Goal: Task Accomplishment & Management: Use online tool/utility

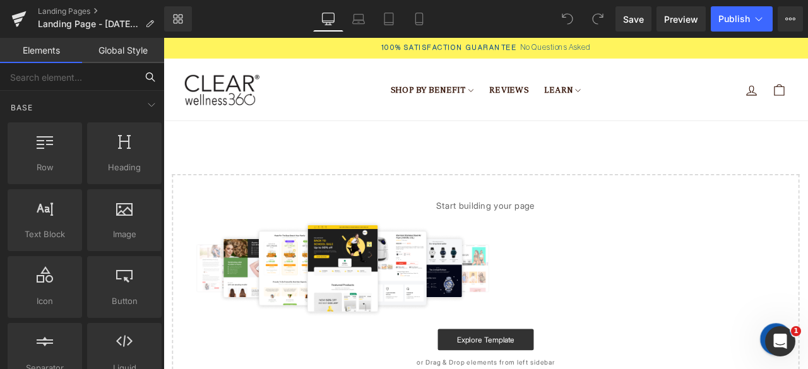
click at [88, 78] on input "text" at bounding box center [68, 77] width 136 height 28
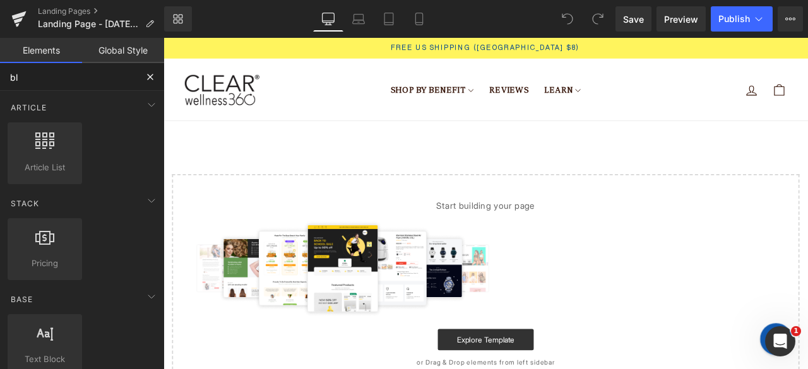
type input "b"
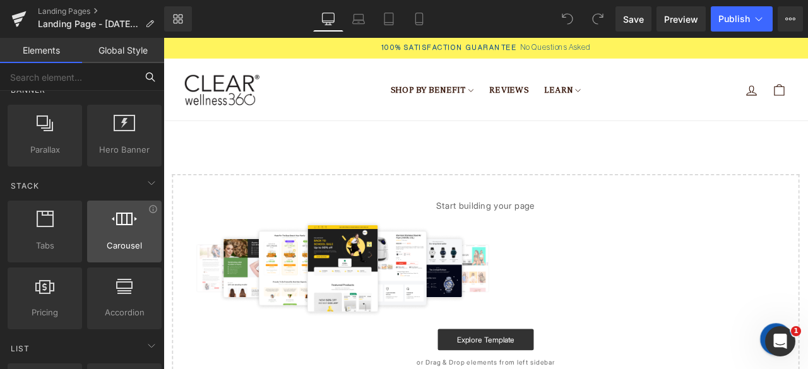
scroll to position [315, 0]
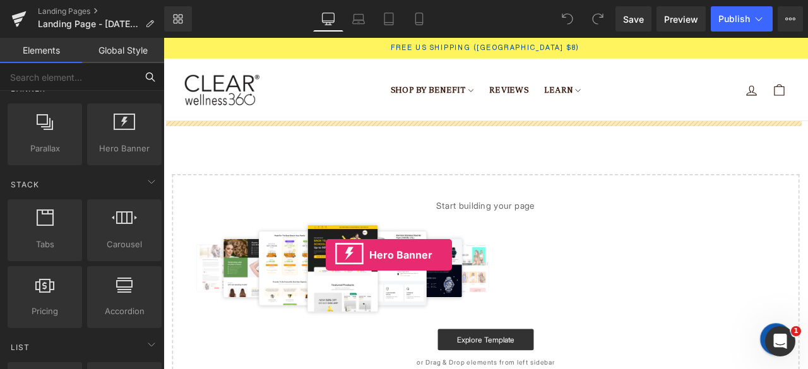
drag, startPoint x: 268, startPoint y: 190, endPoint x: 387, endPoint y: 303, distance: 164.2
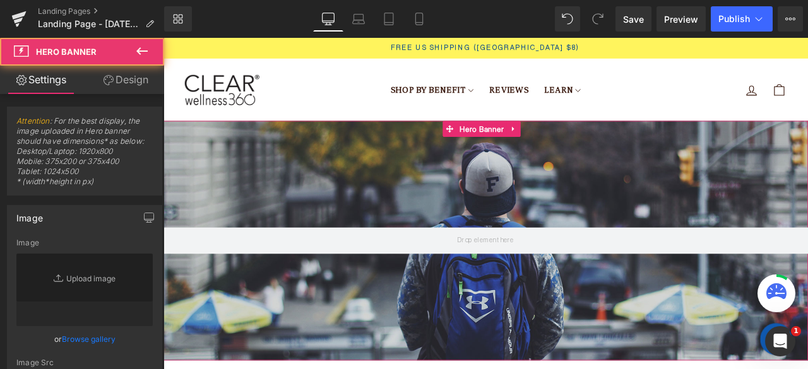
type input "https://d1um8515vdn9kb.cloudfront.net/images/hero.jpg"
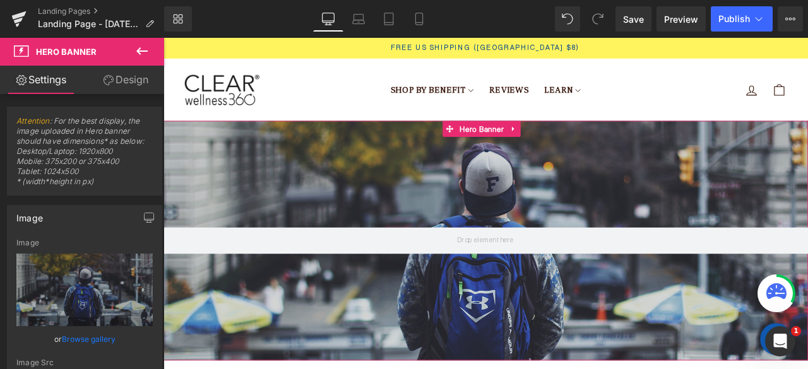
scroll to position [63, 0]
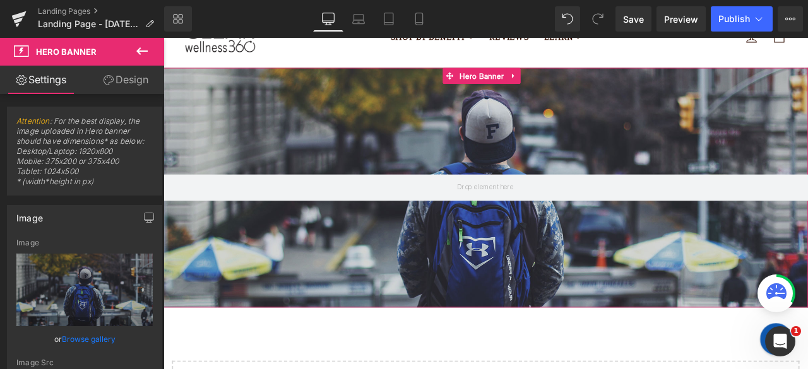
click at [496, 251] on div at bounding box center [544, 215] width 763 height 284
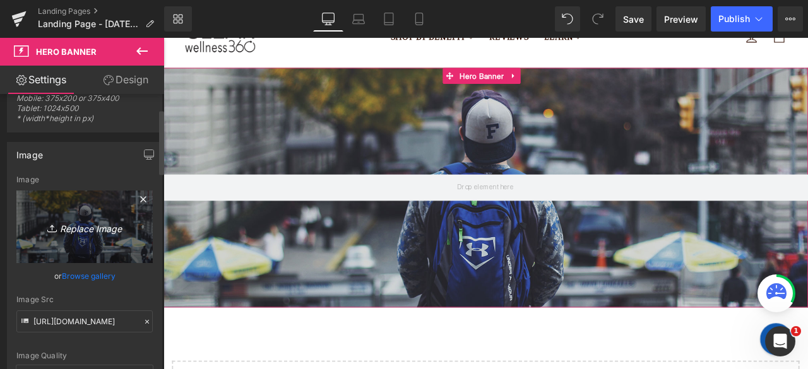
click at [83, 220] on icon "Replace Image" at bounding box center [84, 227] width 101 height 16
type input "C:\fakepath\Rectangle 4.png"
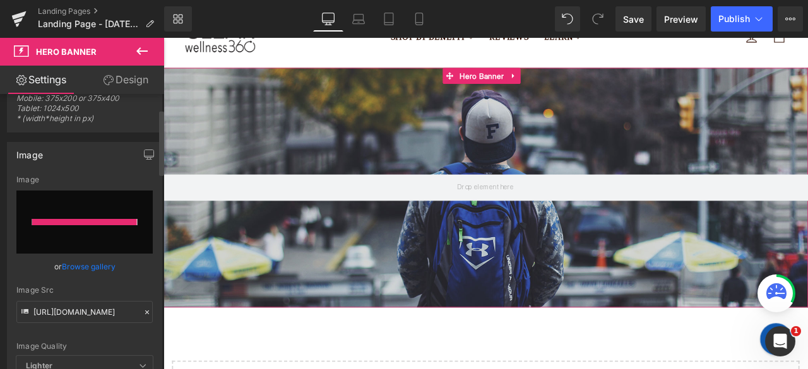
type input "https://ucarecdn.com/96075a08-e562-4d81-89d8-5fa691f29ca6/-/format/auto/-/previ…"
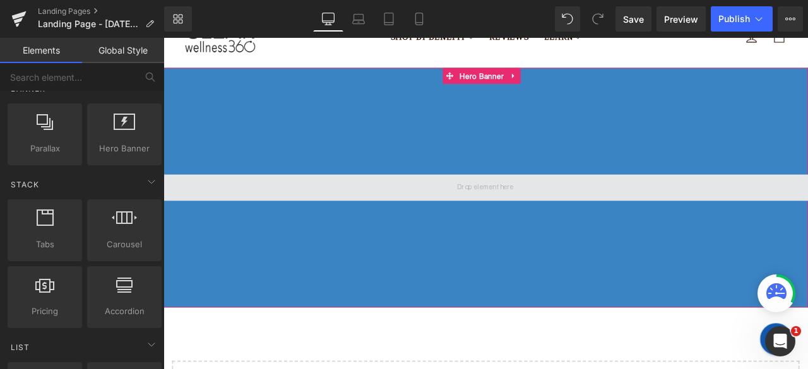
click at [521, 216] on span at bounding box center [544, 215] width 75 height 17
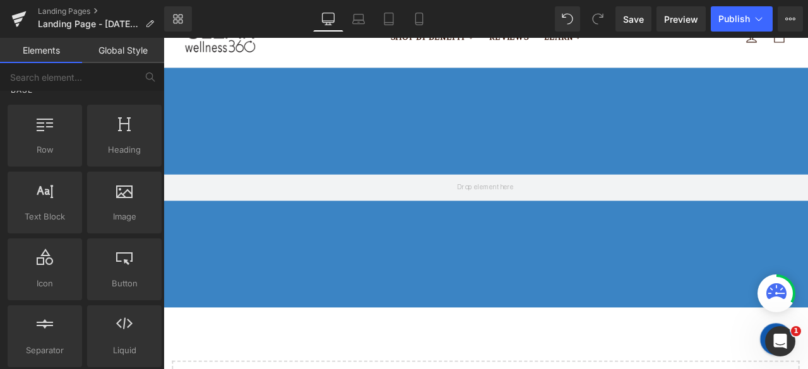
scroll to position [0, 0]
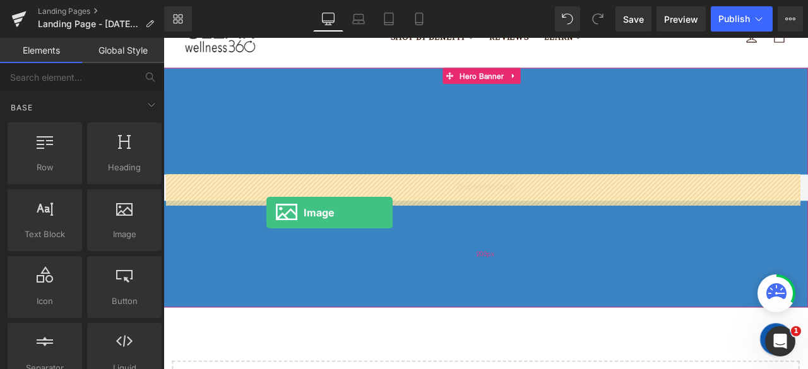
drag, startPoint x: 281, startPoint y: 249, endPoint x: 354, endPoint y: 233, distance: 74.9
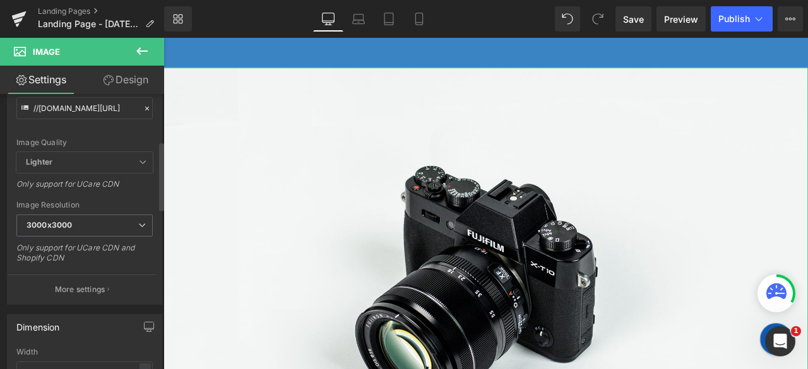
scroll to position [189, 0]
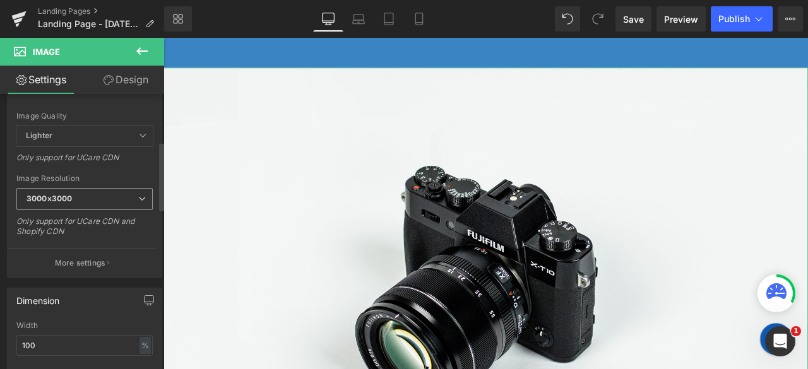
click at [91, 203] on span "3000x3000" at bounding box center [84, 199] width 136 height 22
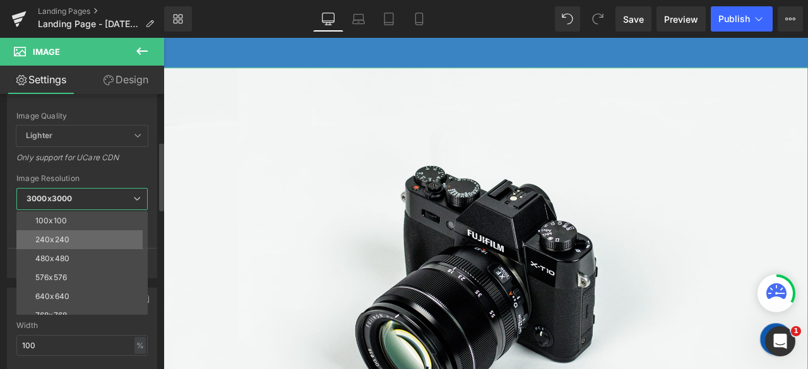
click at [86, 237] on li "240x240" at bounding box center [84, 239] width 137 height 19
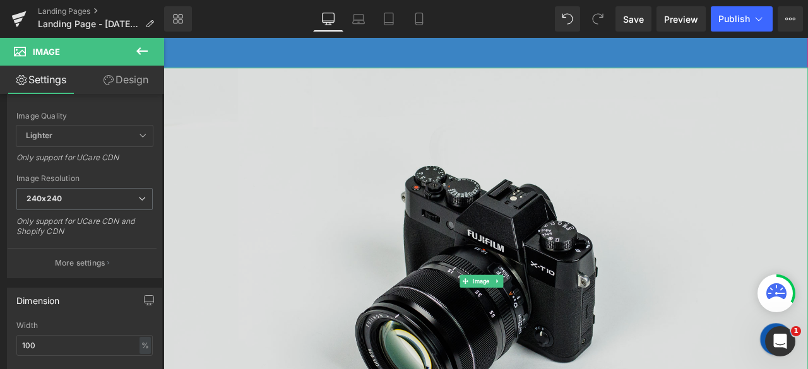
scroll to position [379, 0]
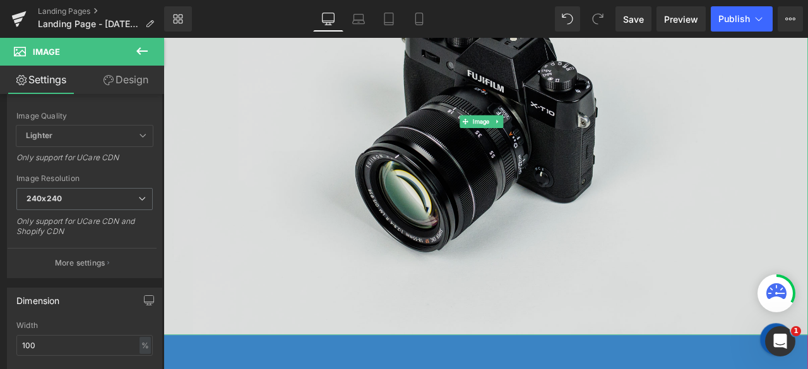
click at [297, 240] on img at bounding box center [544, 137] width 763 height 506
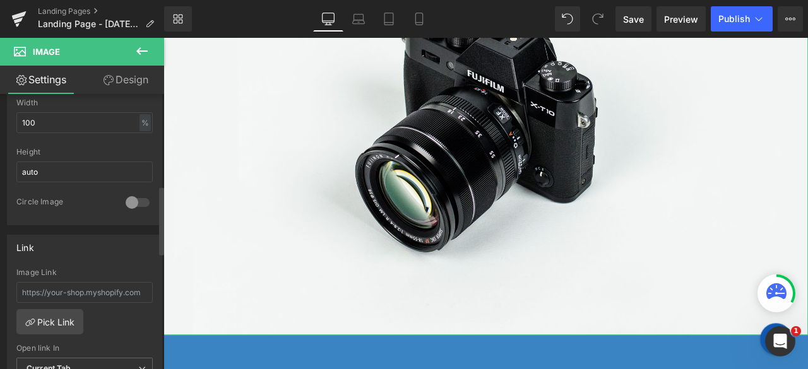
scroll to position [442, 0]
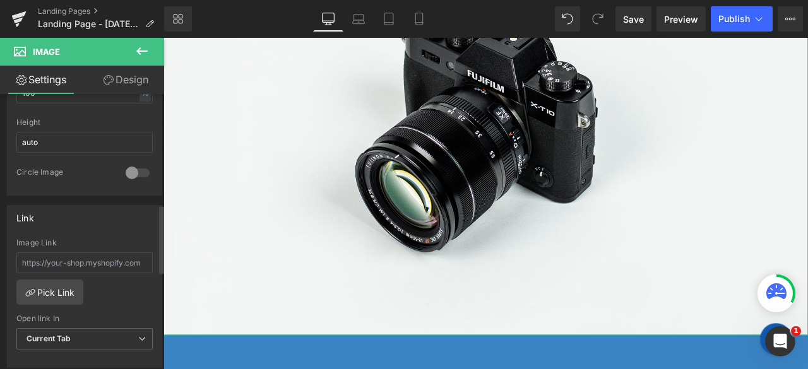
click at [126, 169] on div at bounding box center [137, 173] width 30 height 20
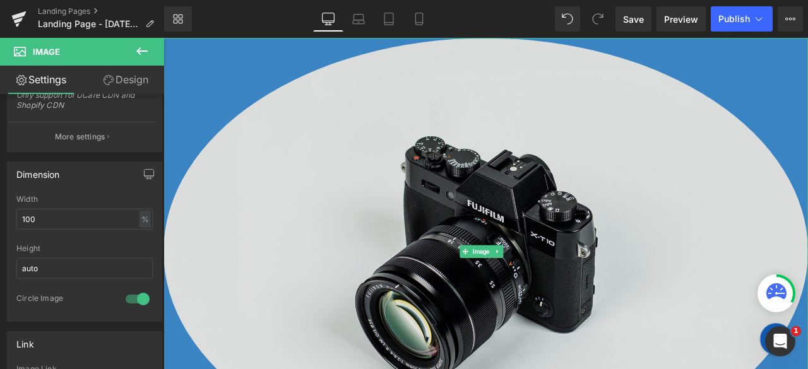
scroll to position [252, 0]
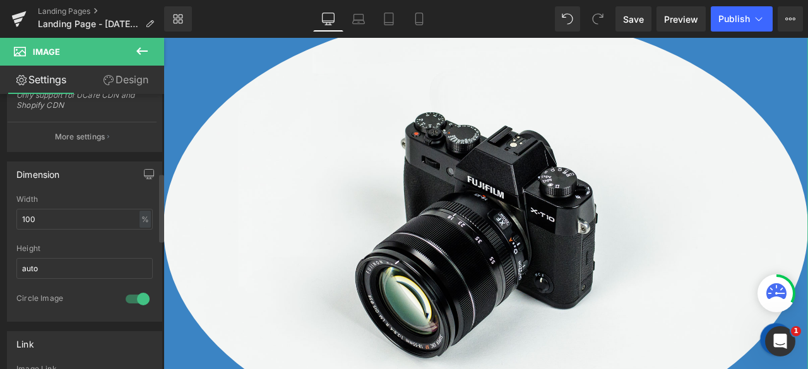
click at [136, 289] on div at bounding box center [137, 299] width 30 height 20
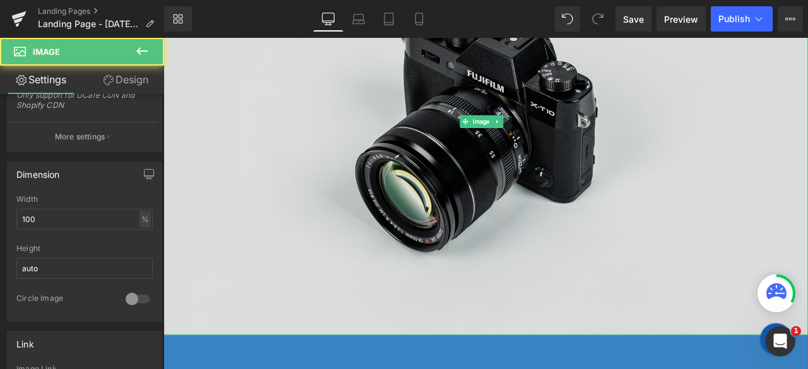
click at [585, 216] on img at bounding box center [544, 137] width 763 height 506
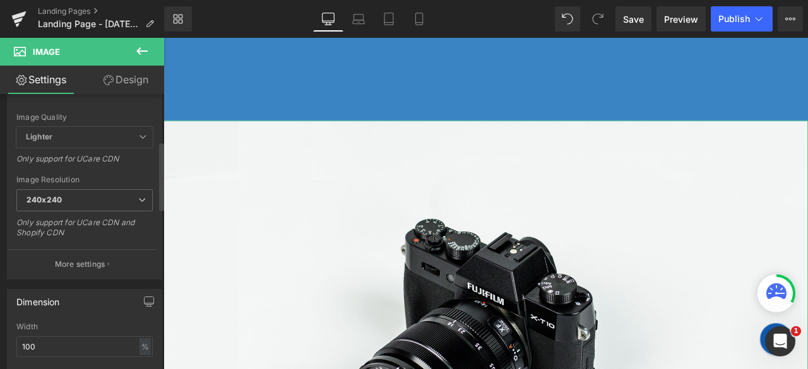
scroll to position [0, 0]
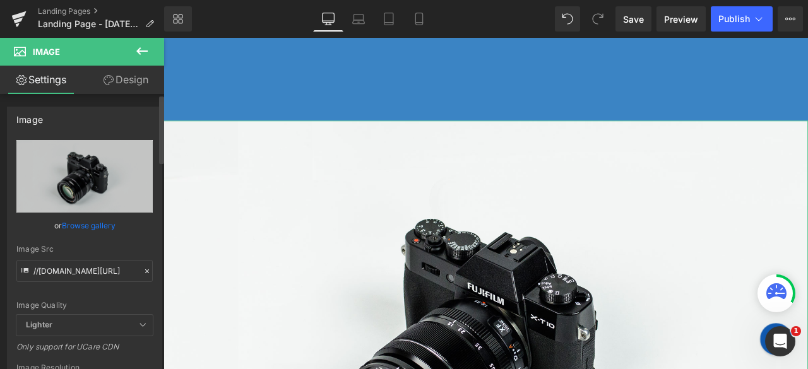
click at [76, 224] on link "Browse gallery" at bounding box center [89, 226] width 54 height 22
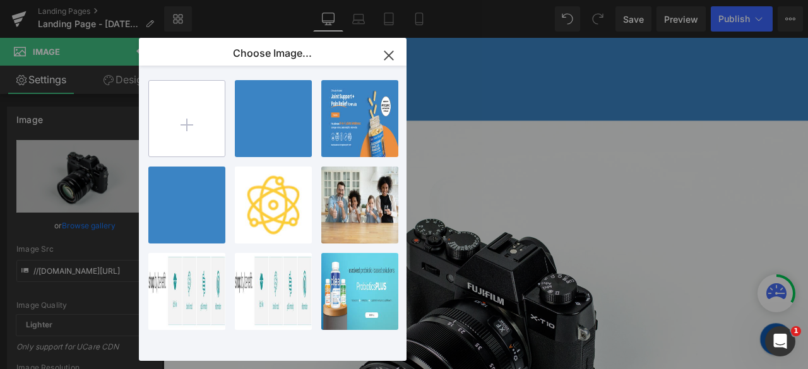
click at [187, 104] on input "file" at bounding box center [187, 119] width 76 height 76
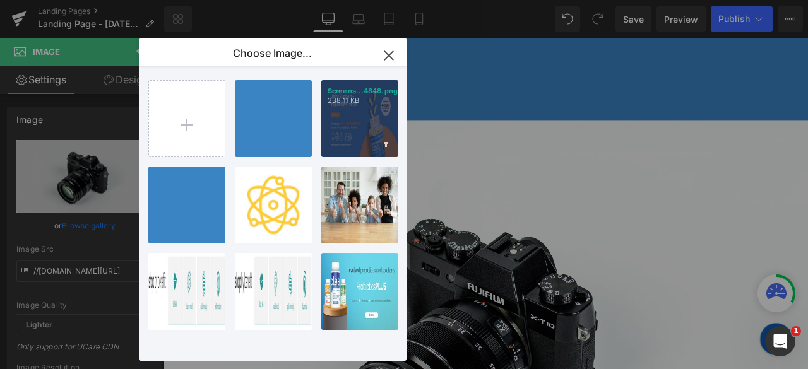
click at [360, 138] on div "Screens...4848.png 238.11 KB" at bounding box center [359, 118] width 77 height 77
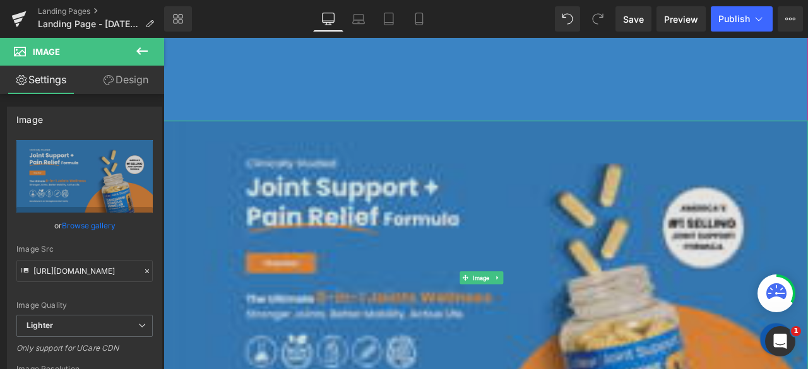
type input "https://ucarecdn.com/b95da960-6a8b-431f-b289-e5db932f554b/-/format/auto/-/previ…"
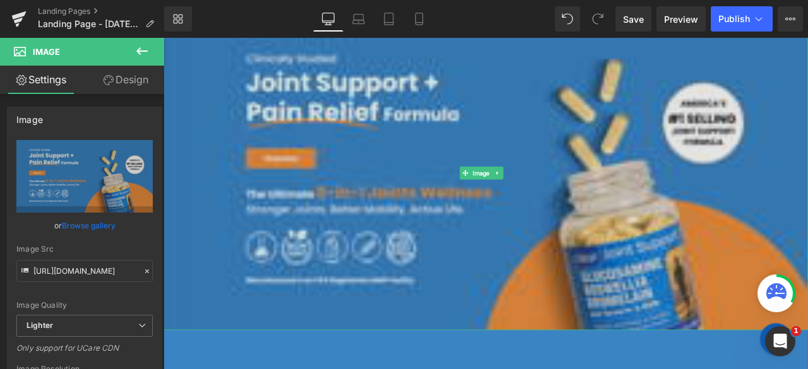
scroll to position [252, 0]
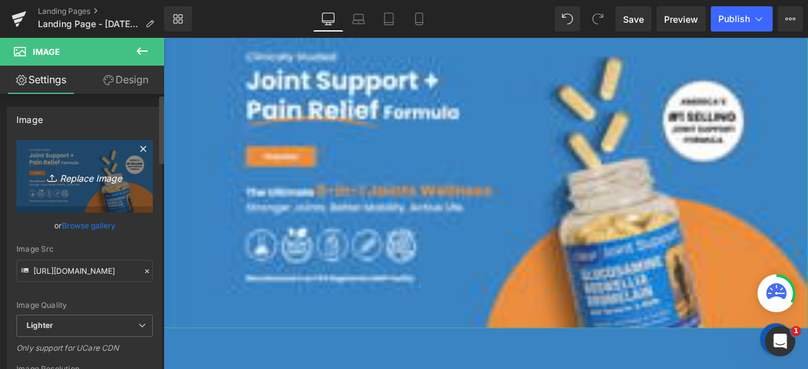
click at [73, 176] on icon "Replace Image" at bounding box center [84, 176] width 101 height 16
type input "C:\fakepath\Mask group.png"
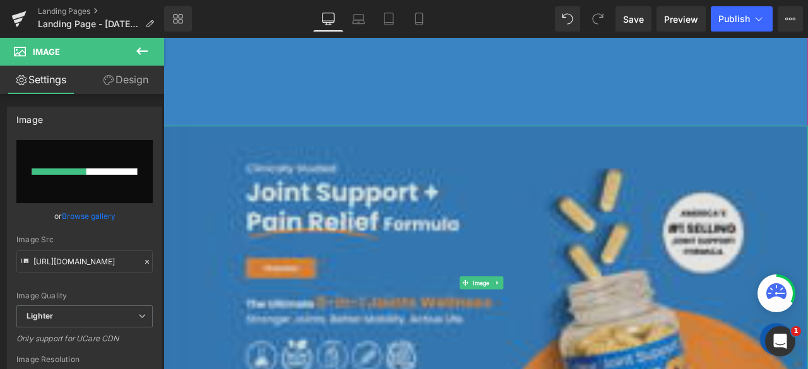
scroll to position [189, 0]
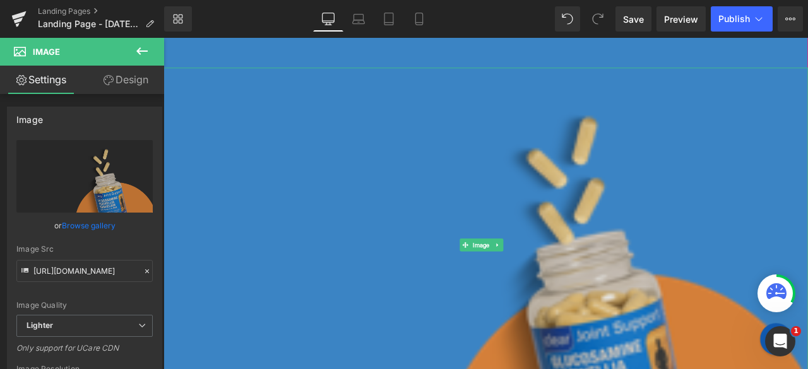
type input "https://ucarecdn.com/266b79de-ef57-4742-a362-b2cdc7ea0fa1/-/format/auto/-/previ…"
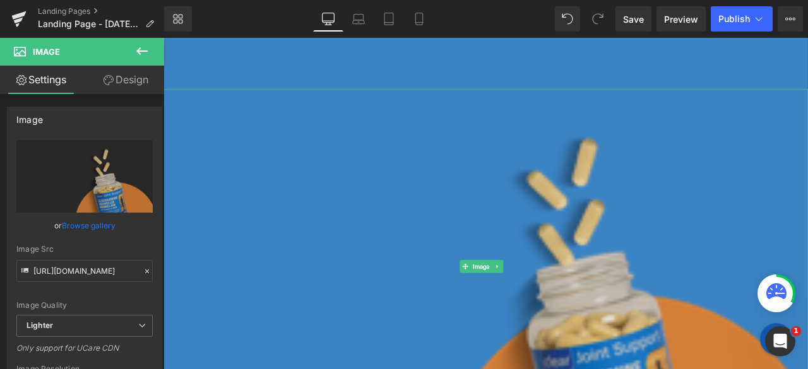
scroll to position [126, 0]
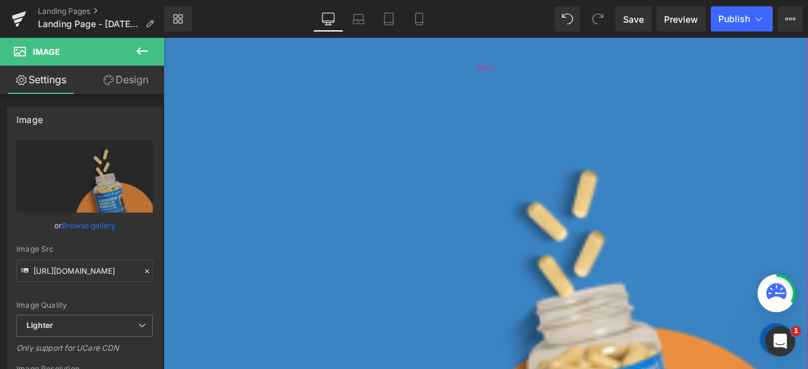
click at [490, 100] on div "200px" at bounding box center [544, 73] width 763 height 126
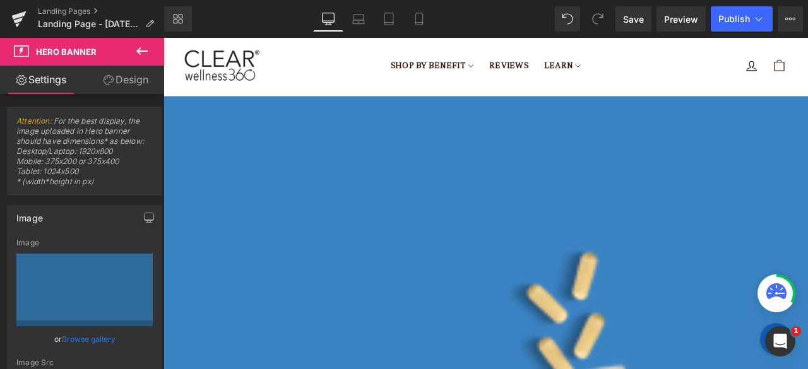
scroll to position [0, 0]
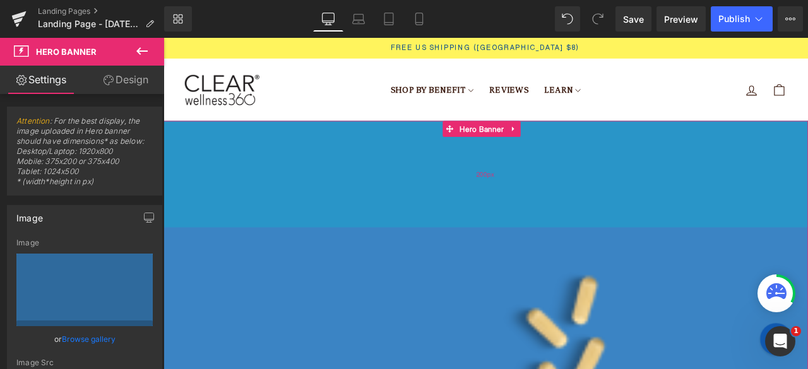
click at [618, 197] on div "200px" at bounding box center [544, 199] width 763 height 126
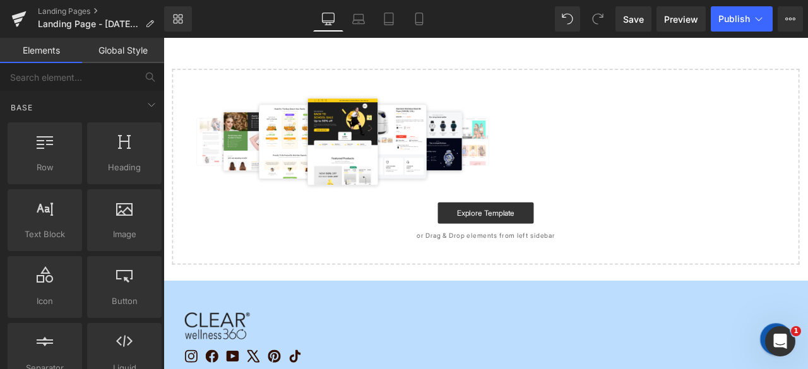
scroll to position [126, 0]
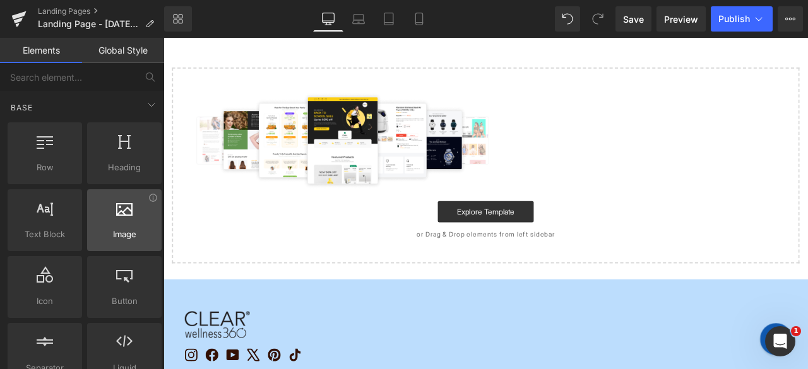
click at [102, 206] on div at bounding box center [124, 213] width 67 height 28
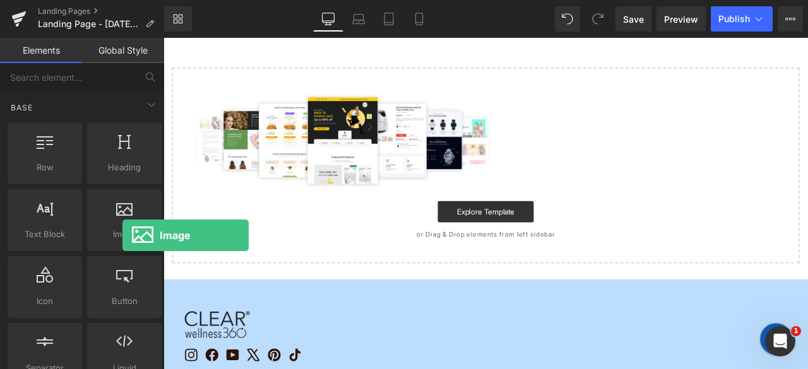
drag, startPoint x: 267, startPoint y: 253, endPoint x: 392, endPoint y: 233, distance: 126.4
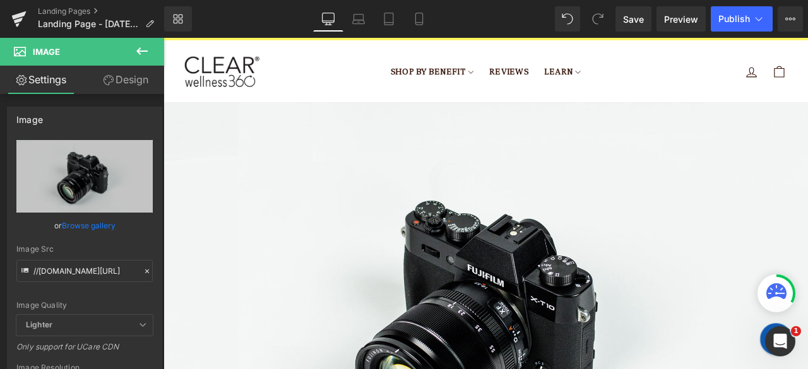
scroll to position [0, 0]
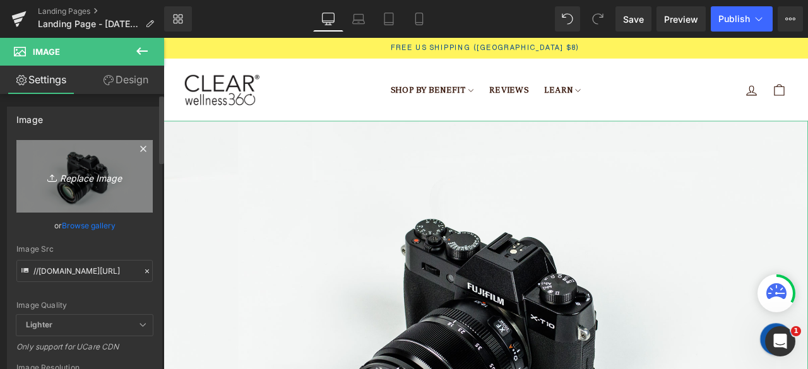
click at [46, 185] on link "Replace Image" at bounding box center [84, 176] width 136 height 73
type input "C:\fakepath\Mask group.png"
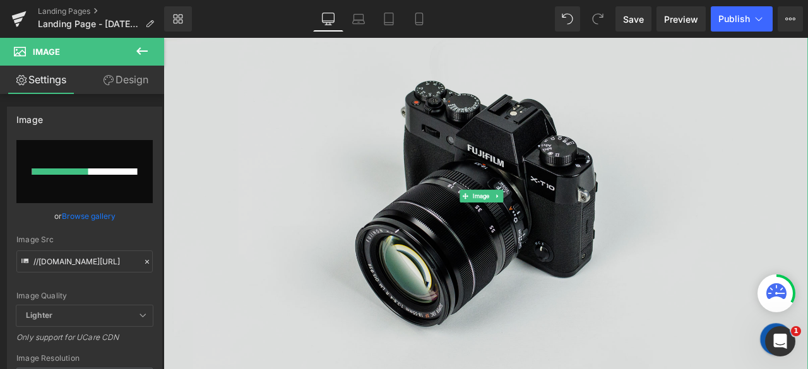
scroll to position [189, 0]
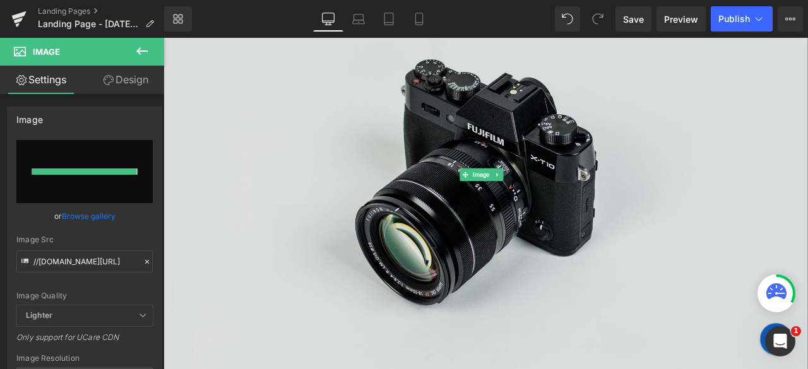
type input "https://ucarecdn.com/37924ca3-598b-40ac-9a8f-3b2dbd257eef/-/format/auto/-/previ…"
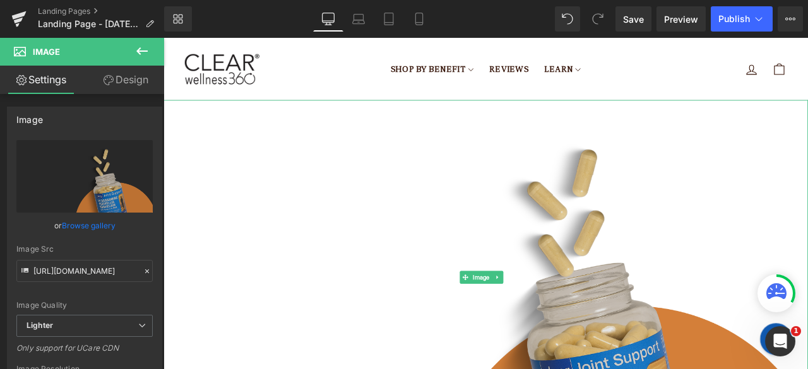
scroll to position [0, 0]
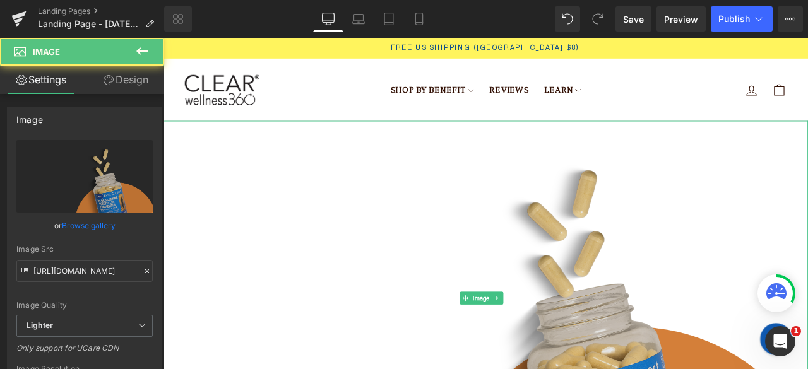
click at [473, 235] on img at bounding box center [544, 346] width 763 height 420
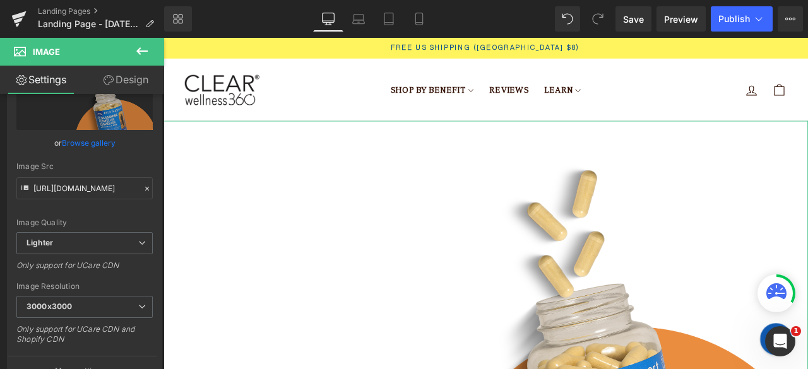
scroll to position [63, 0]
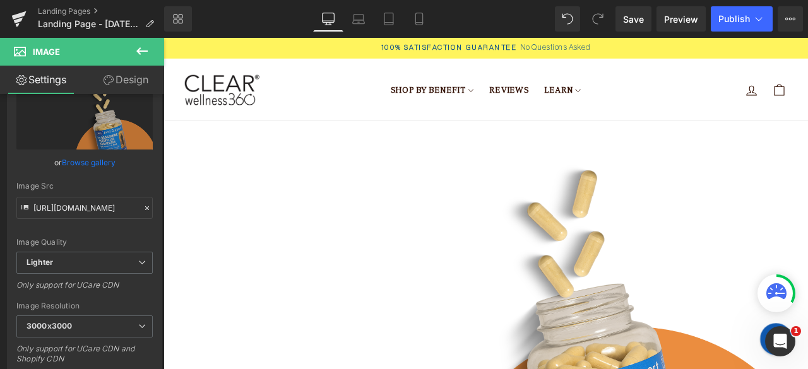
click at [148, 54] on icon at bounding box center [141, 51] width 15 height 15
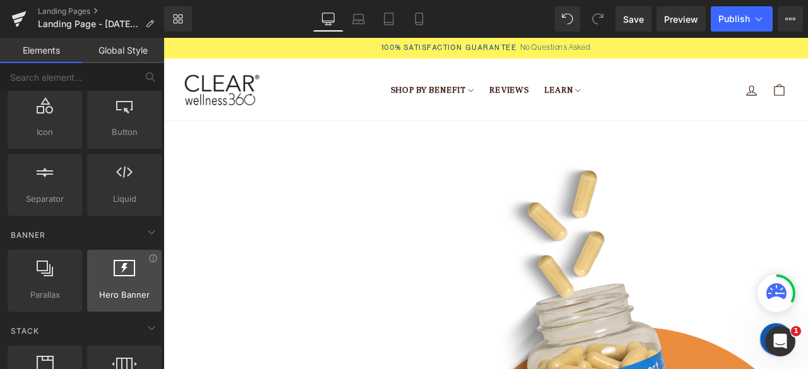
scroll to position [189, 0]
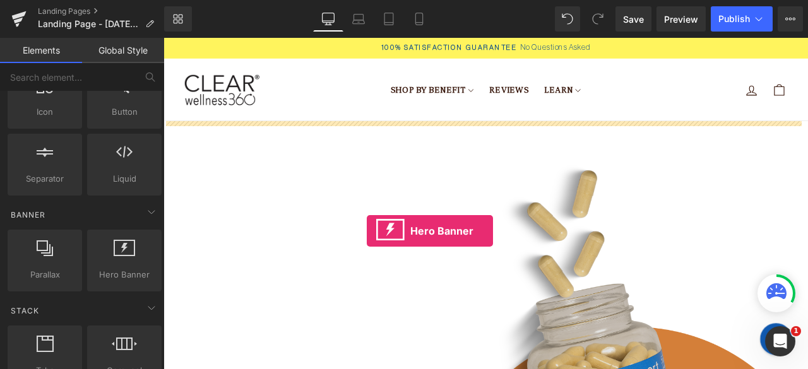
drag, startPoint x: 287, startPoint y: 290, endPoint x: 406, endPoint y: 267, distance: 121.5
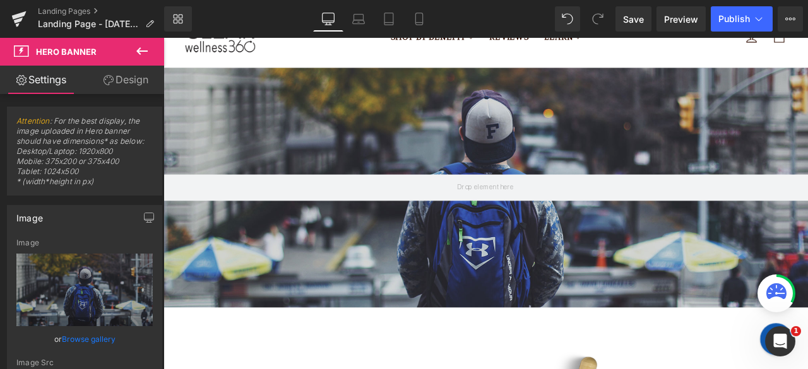
scroll to position [0, 0]
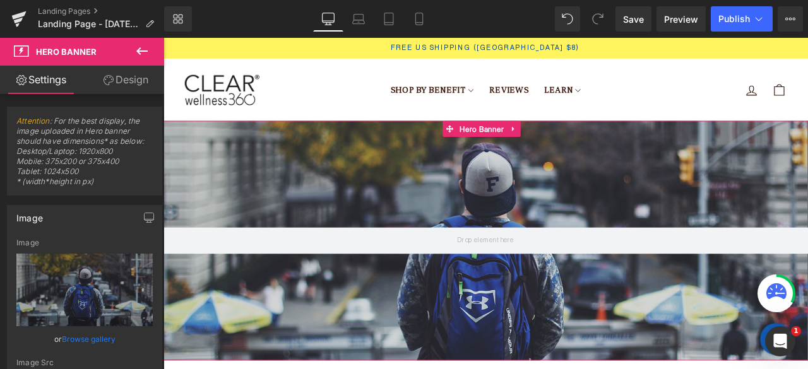
click at [490, 212] on div at bounding box center [544, 278] width 763 height 284
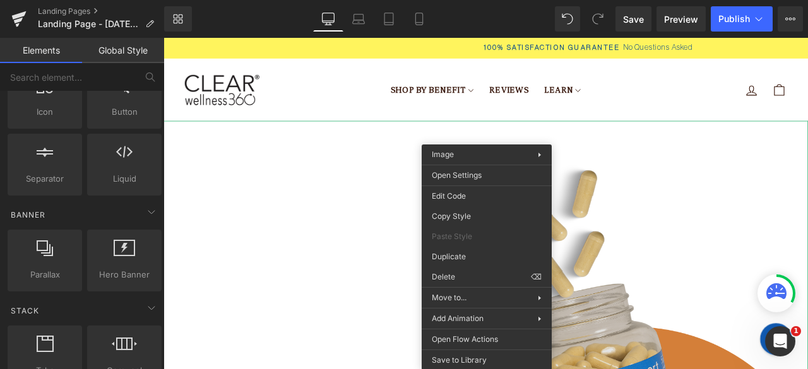
click at [678, 248] on img at bounding box center [544, 346] width 763 height 420
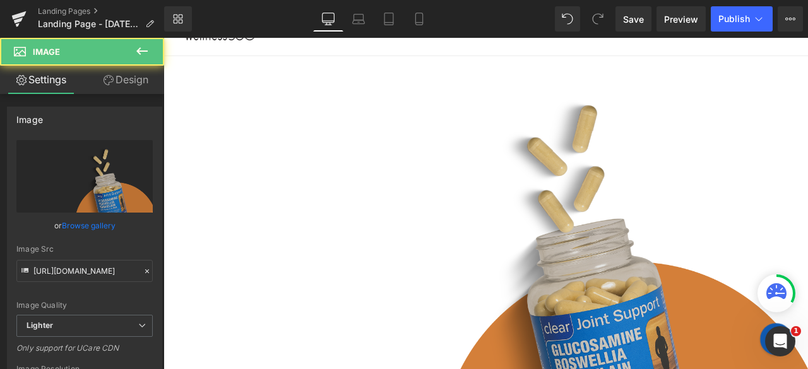
scroll to position [252, 0]
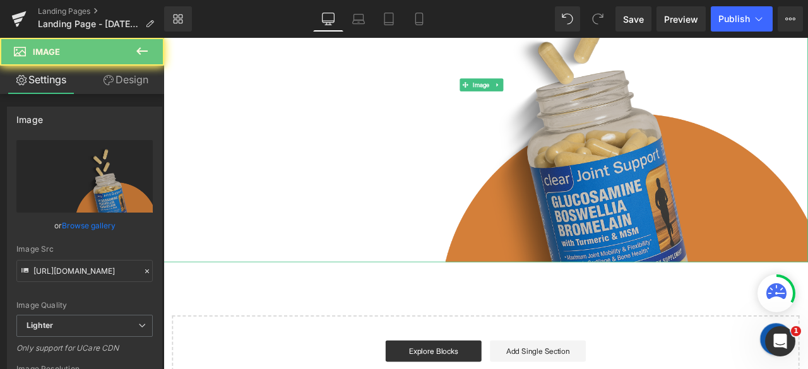
click at [667, 215] on img at bounding box center [544, 94] width 763 height 420
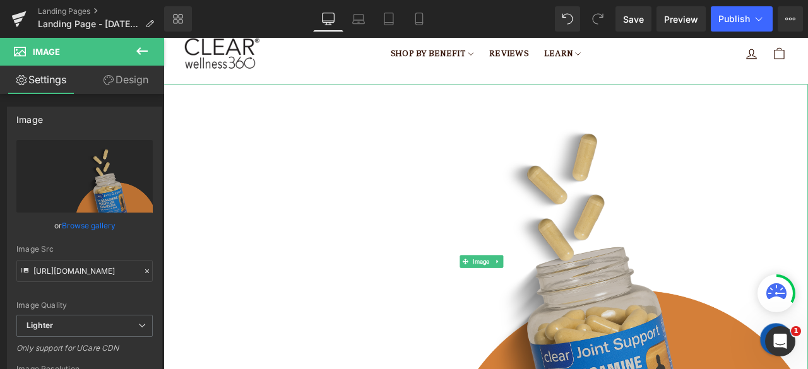
scroll to position [63, 0]
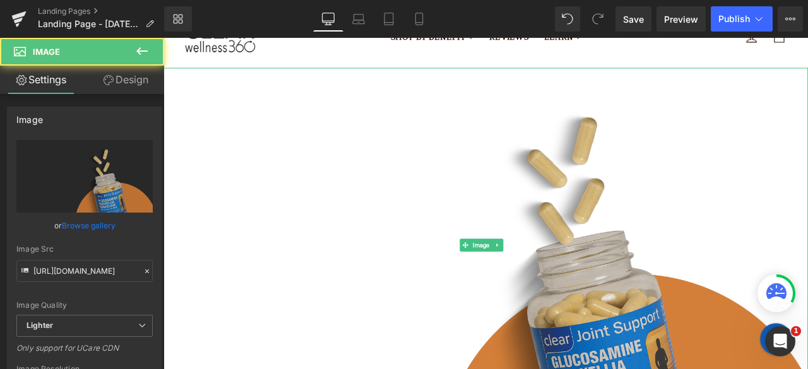
click at [344, 239] on img at bounding box center [544, 283] width 763 height 420
click at [251, 227] on img at bounding box center [544, 283] width 763 height 420
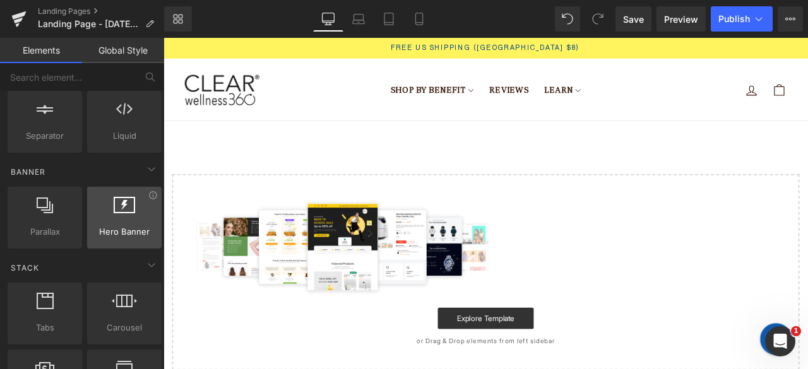
scroll to position [252, 0]
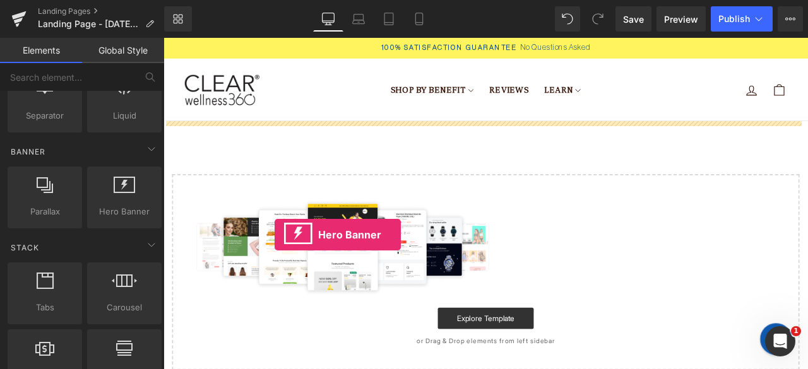
drag, startPoint x: 275, startPoint y: 254, endPoint x: 295, endPoint y: 271, distance: 26.4
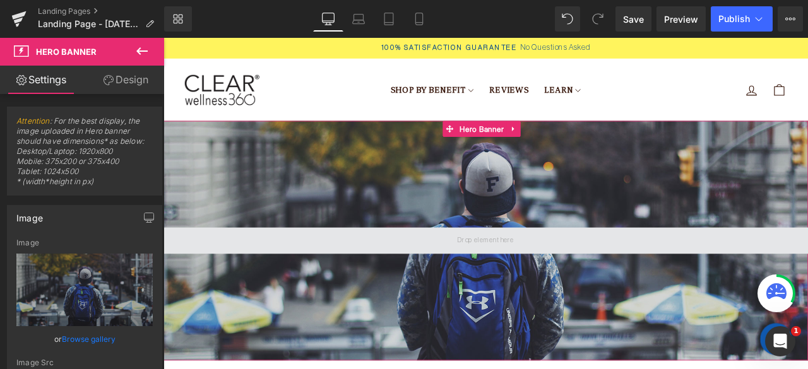
click at [524, 274] on span at bounding box center [544, 278] width 75 height 17
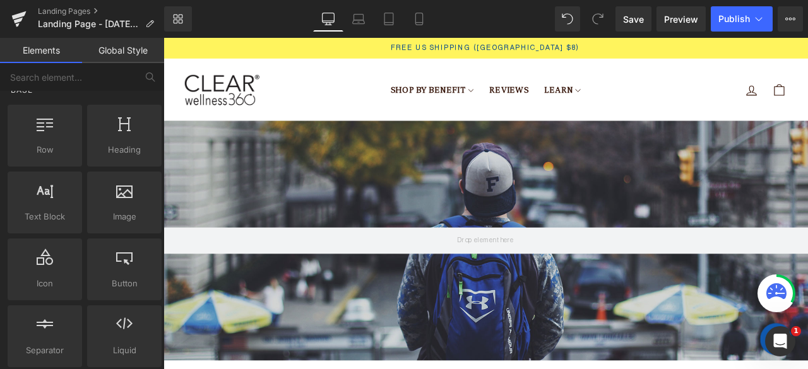
scroll to position [0, 0]
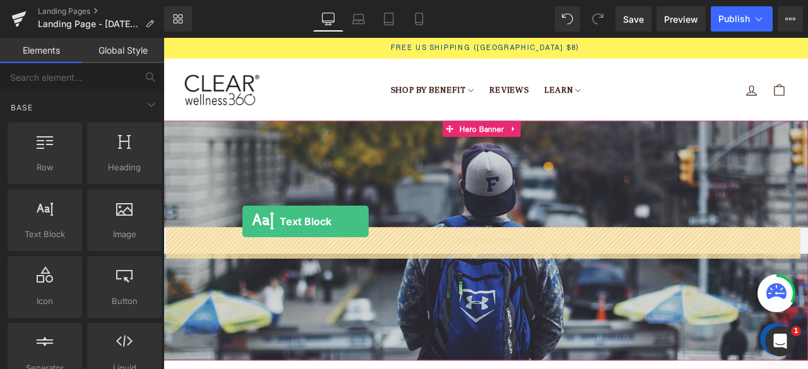
drag, startPoint x: 220, startPoint y: 254, endPoint x: 257, endPoint y: 256, distance: 37.2
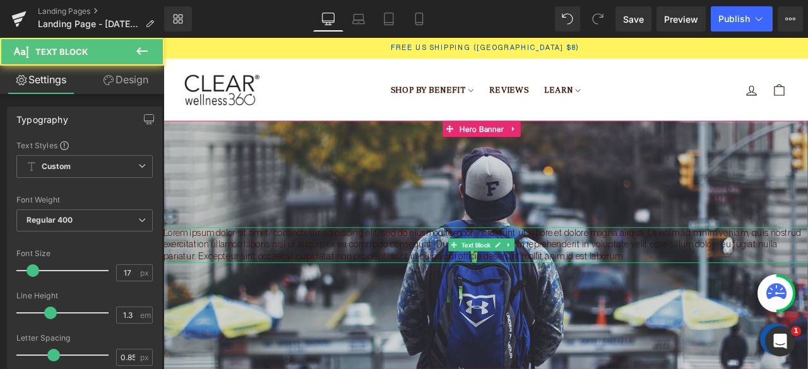
scroll to position [63, 0]
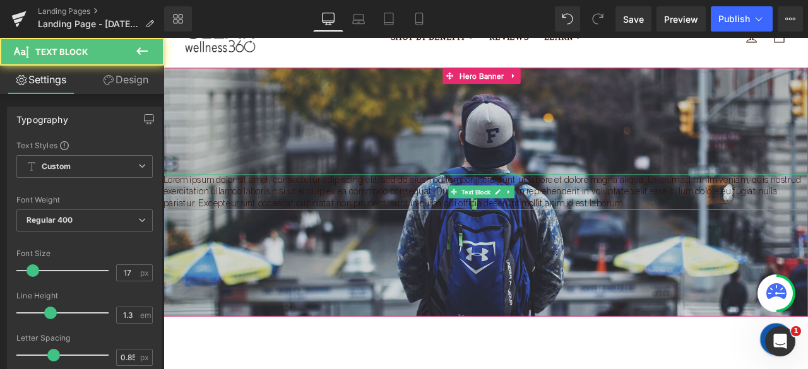
click at [379, 224] on p "Lorem ipsum dolor sit amet, consectetur adipiscing elit, sed do eiusmod tempor …" at bounding box center [544, 220] width 763 height 42
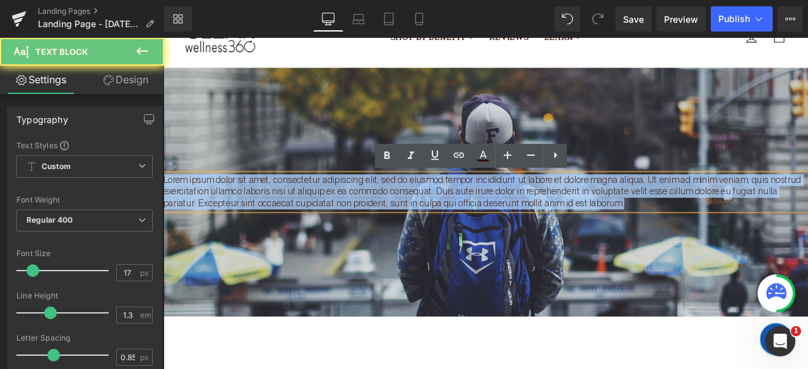
click at [379, 224] on p "Lorem ipsum dolor sit amet, consectetur adipiscing elit, sed do eiusmod tempor …" at bounding box center [544, 220] width 763 height 42
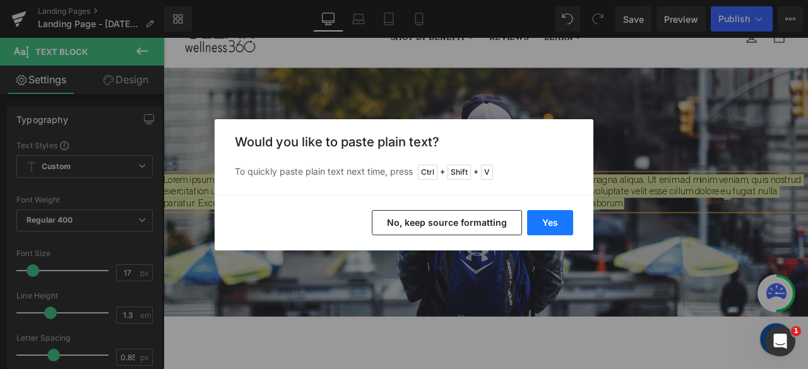
click at [550, 217] on button "Yes" at bounding box center [550, 222] width 46 height 25
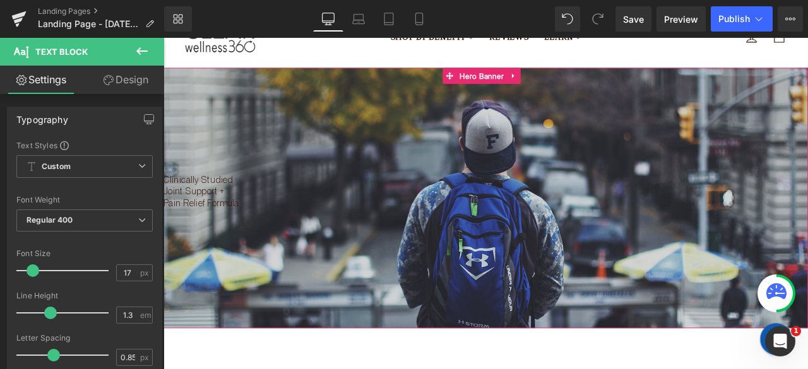
click at [408, 301] on div at bounding box center [544, 227] width 763 height 308
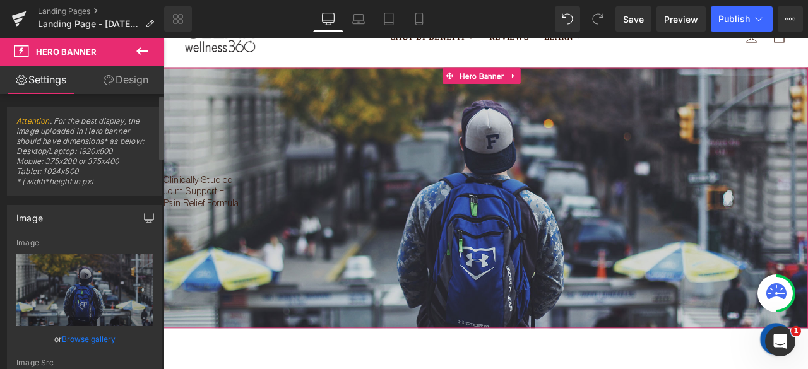
click at [65, 343] on link "Browse gallery" at bounding box center [89, 339] width 54 height 22
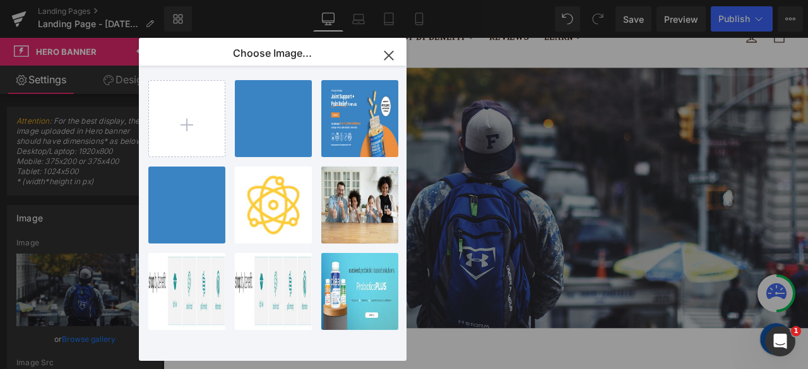
click at [390, 46] on icon "button" at bounding box center [389, 55] width 20 height 20
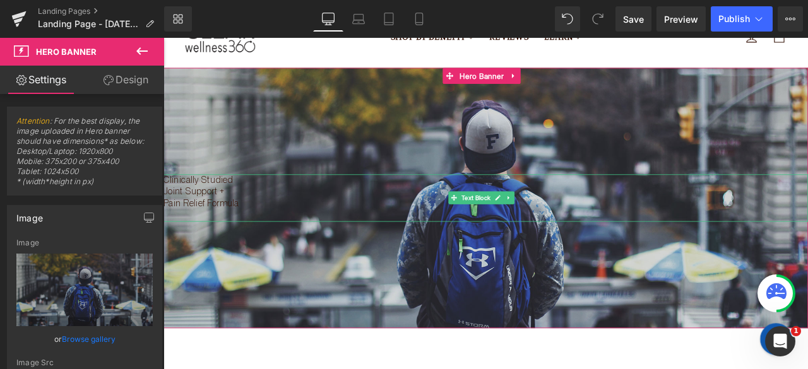
click at [261, 242] on p at bounding box center [544, 249] width 763 height 14
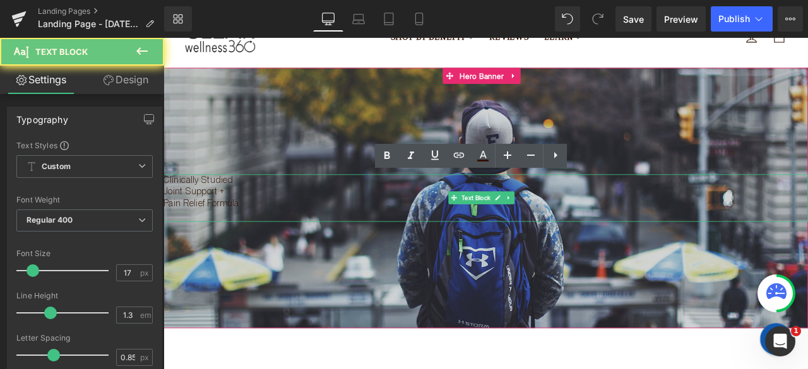
click at [261, 242] on p at bounding box center [544, 249] width 763 height 14
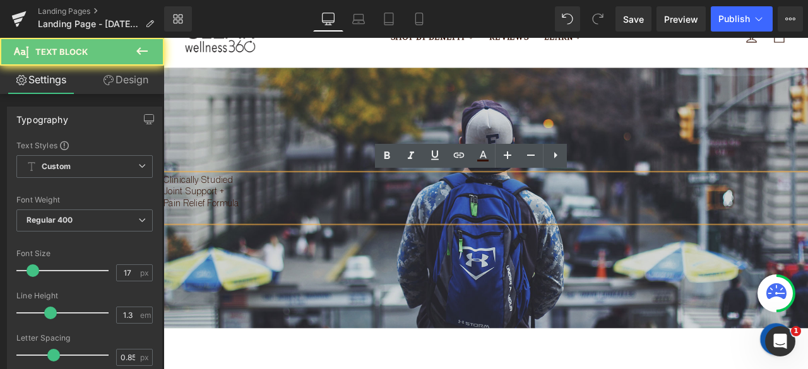
click at [261, 242] on p at bounding box center [544, 249] width 763 height 14
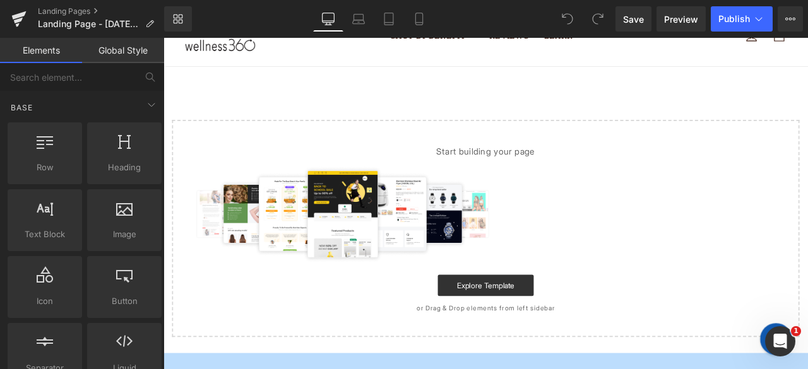
scroll to position [126, 0]
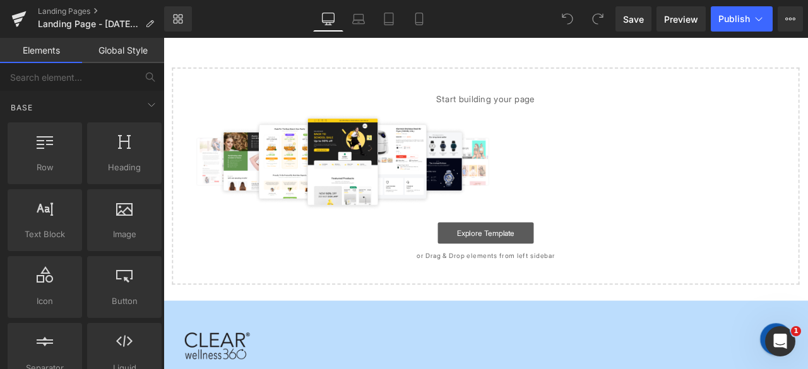
click at [525, 273] on link "Explore Template" at bounding box center [545, 269] width 114 height 25
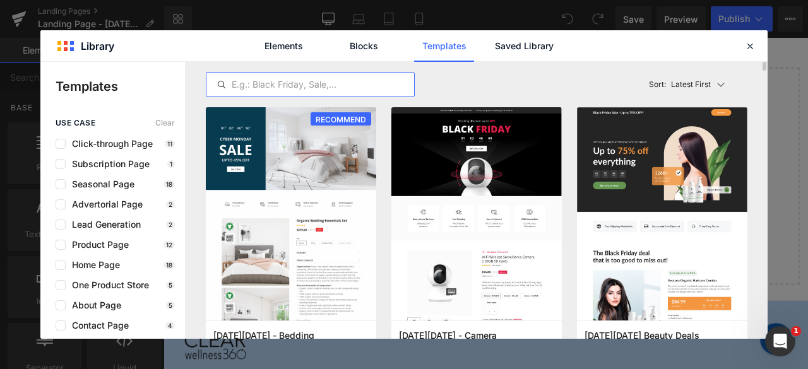
click at [270, 84] on input "text" at bounding box center [310, 84] width 208 height 15
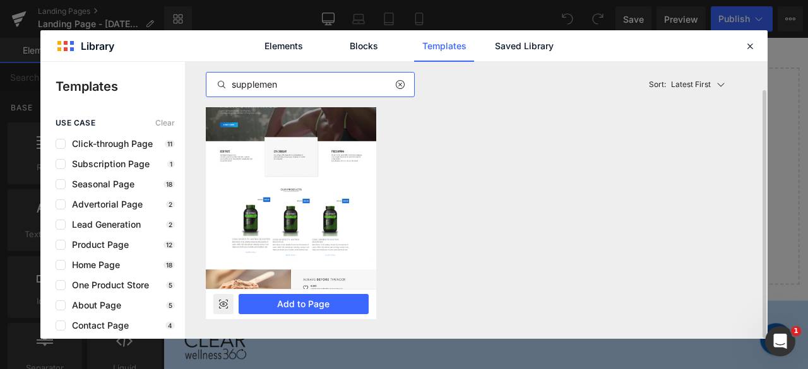
scroll to position [0, 0]
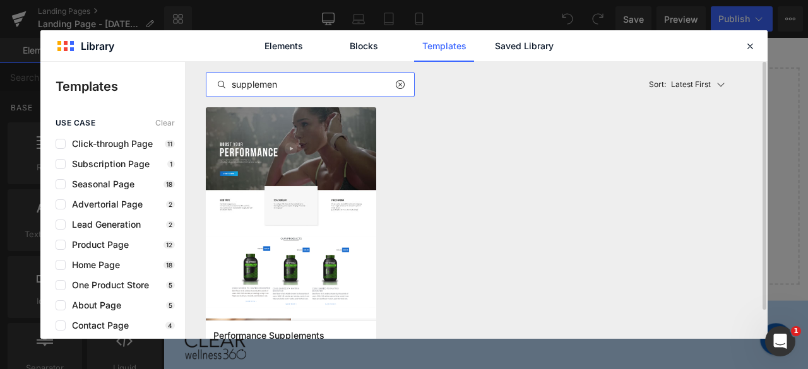
click at [291, 83] on input "supplemen" at bounding box center [310, 84] width 208 height 15
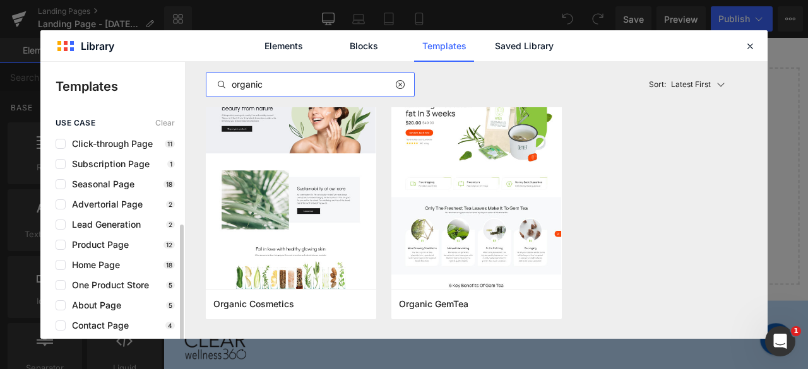
scroll to position [63, 0]
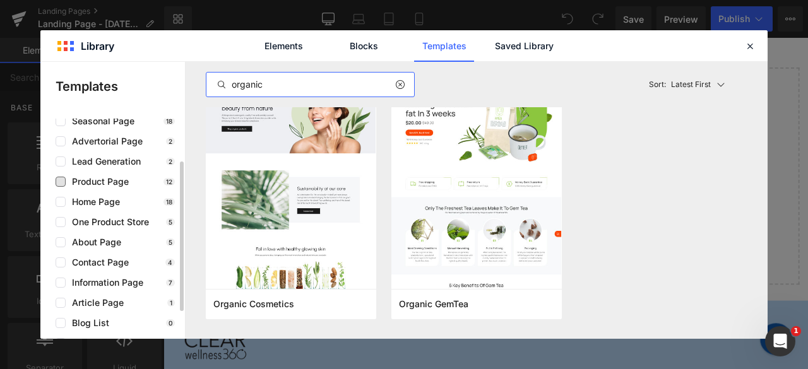
click at [112, 183] on span "Product Page" at bounding box center [97, 182] width 63 height 10
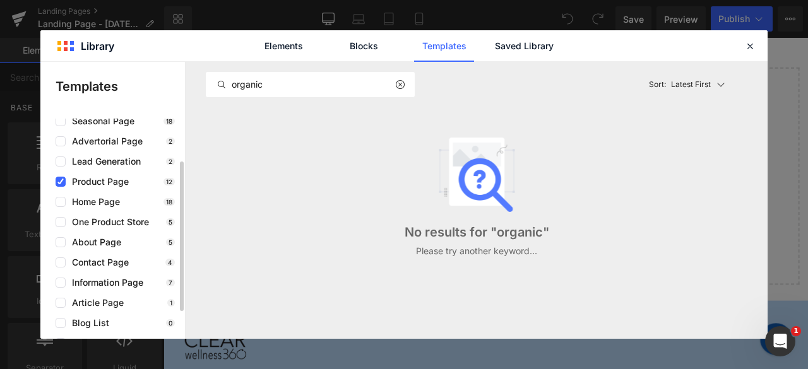
scroll to position [0, 0]
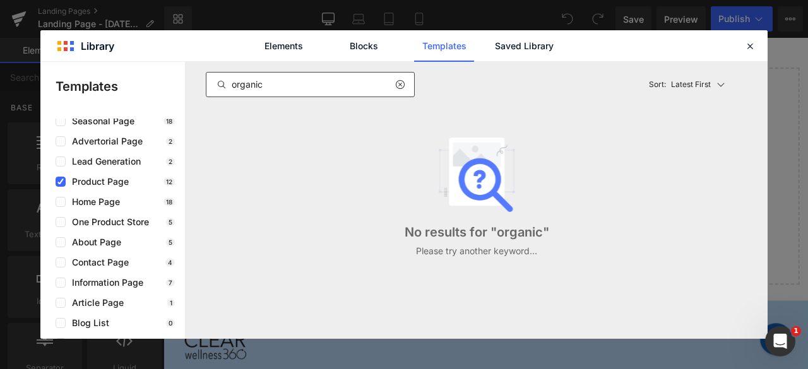
click at [267, 84] on input "organic" at bounding box center [310, 84] width 208 height 15
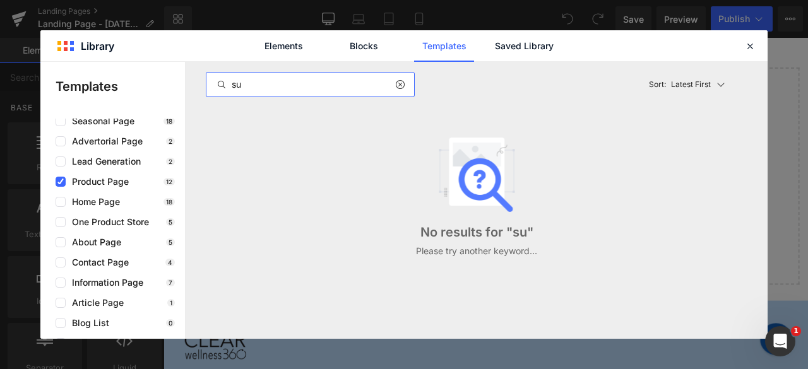
type input "s"
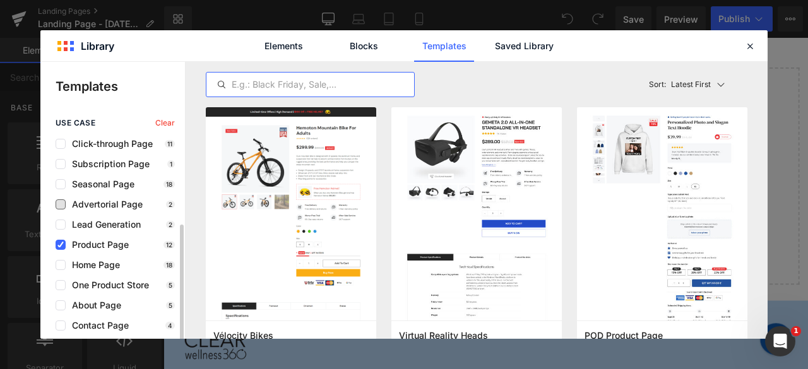
scroll to position [63, 0]
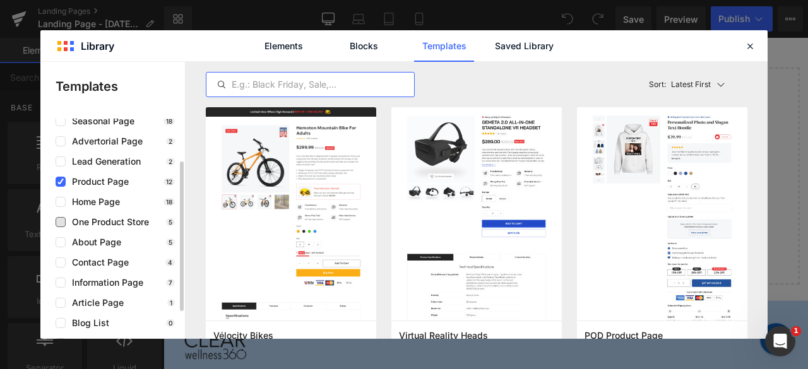
click at [109, 223] on span "One Product Store" at bounding box center [107, 222] width 83 height 10
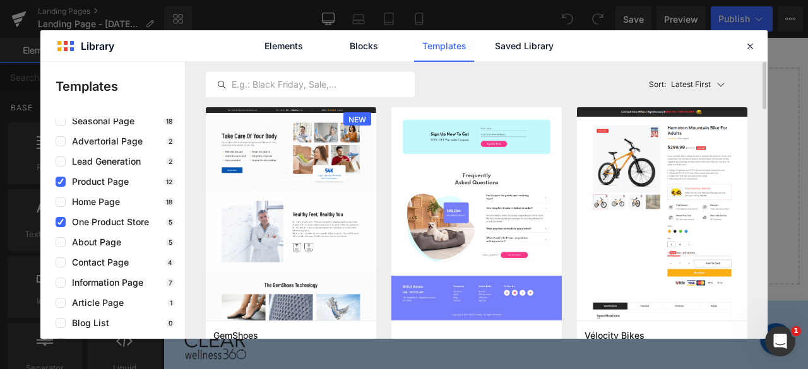
scroll to position [0, 0]
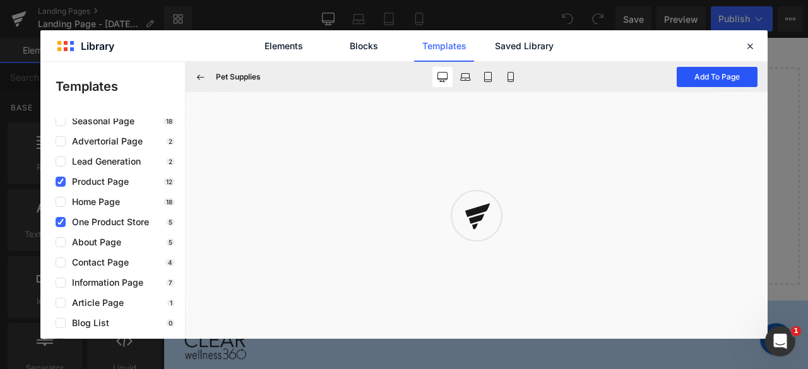
click at [695, 74] on button "Add To Page" at bounding box center [716, 77] width 81 height 20
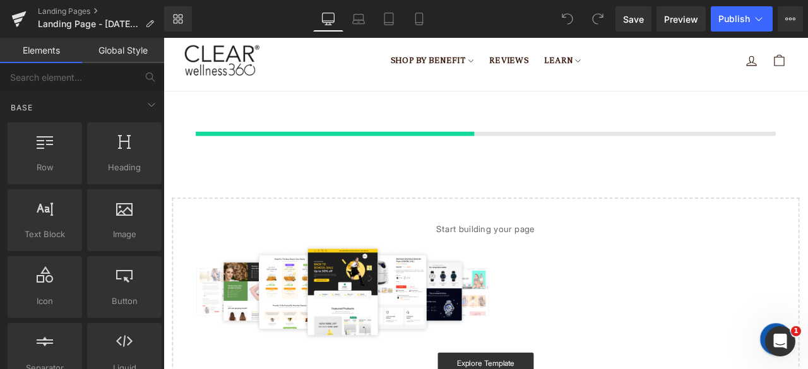
scroll to position [35, 0]
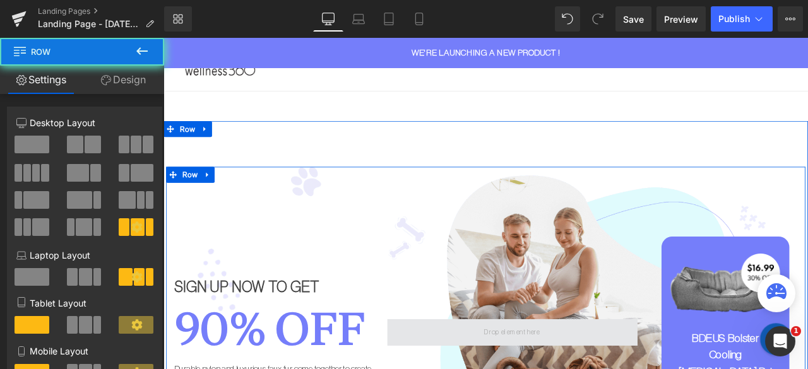
scroll to position [189, 0]
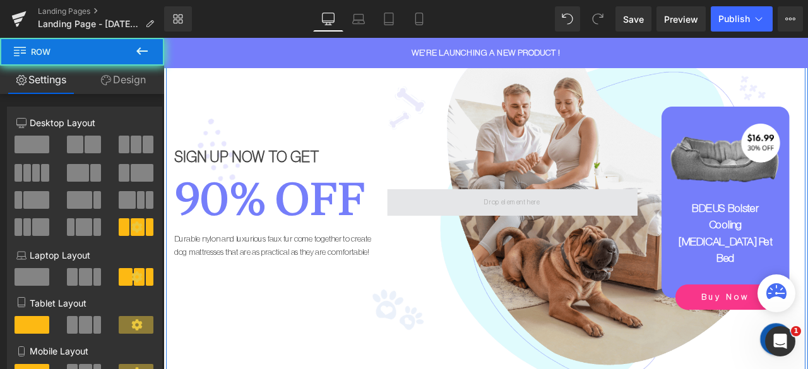
click at [623, 218] on span at bounding box center [576, 233] width 297 height 32
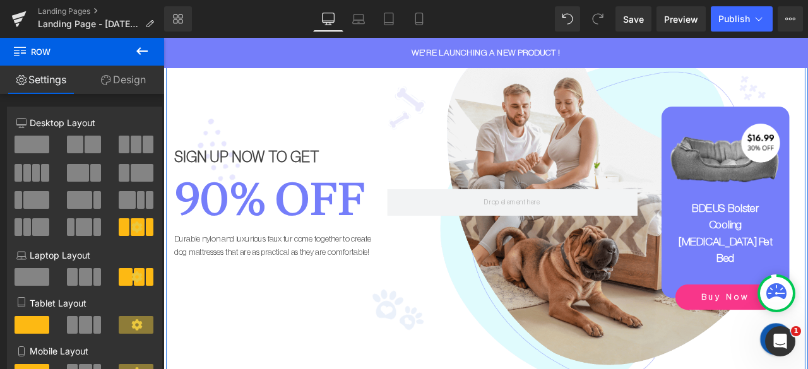
click at [625, 182] on div at bounding box center [576, 232] width 315 height 226
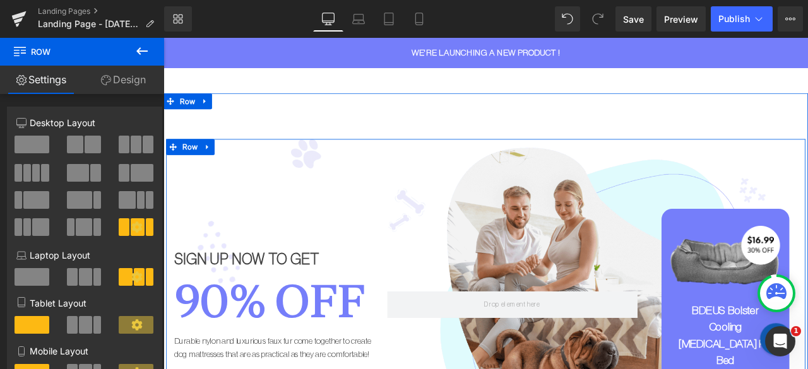
scroll to position [63, 0]
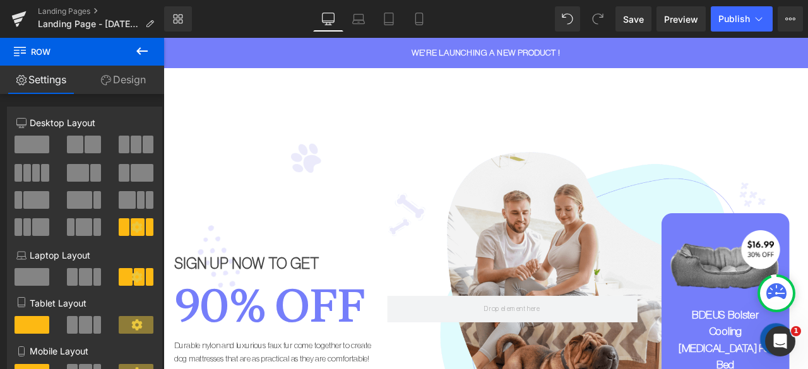
click at [150, 56] on button at bounding box center [142, 52] width 44 height 28
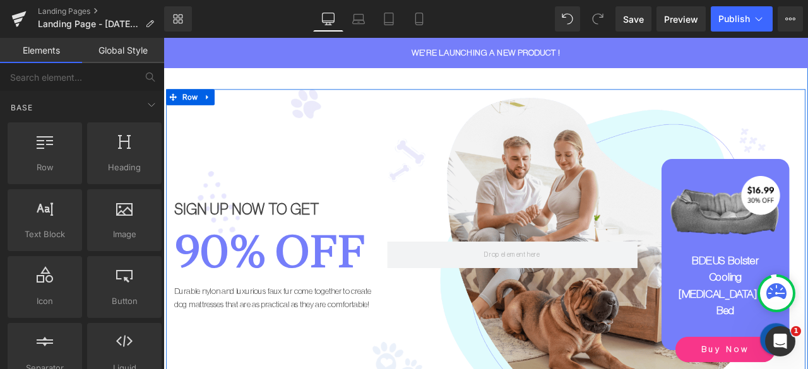
scroll to position [189, 0]
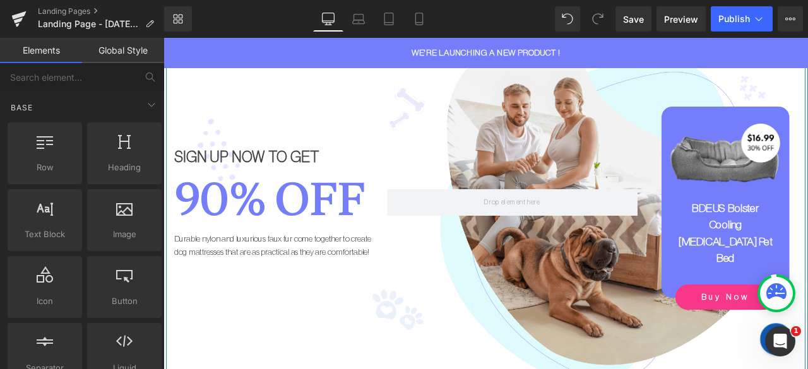
click at [310, 201] on h2 "90% OFF" at bounding box center [292, 228] width 233 height 61
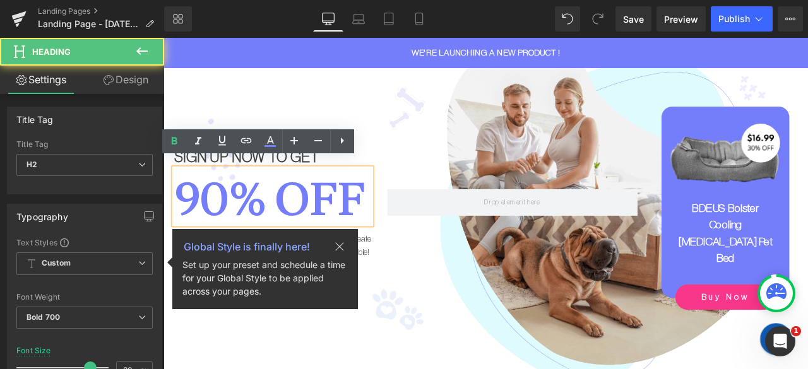
click at [311, 206] on h2 "90% OFF" at bounding box center [292, 228] width 233 height 61
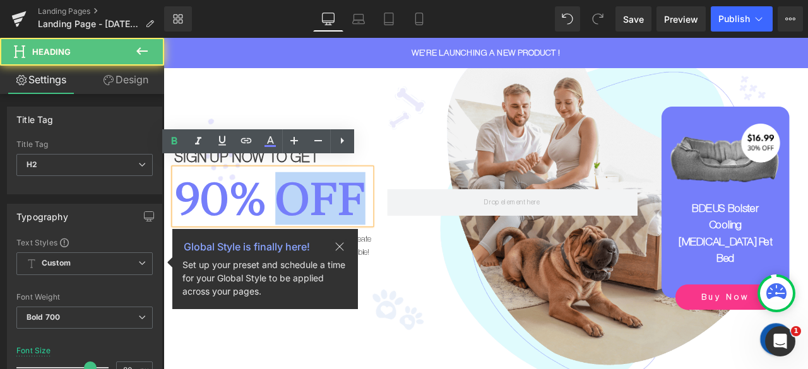
click at [311, 206] on h2 "90% OFF" at bounding box center [292, 228] width 233 height 61
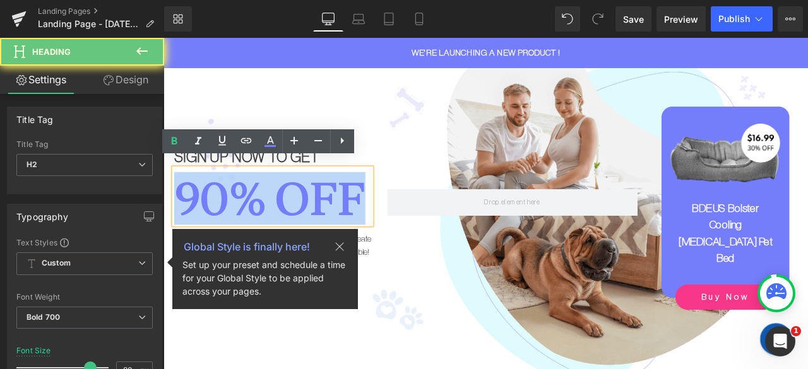
click at [311, 206] on h2 "90% OFF" at bounding box center [292, 228] width 233 height 61
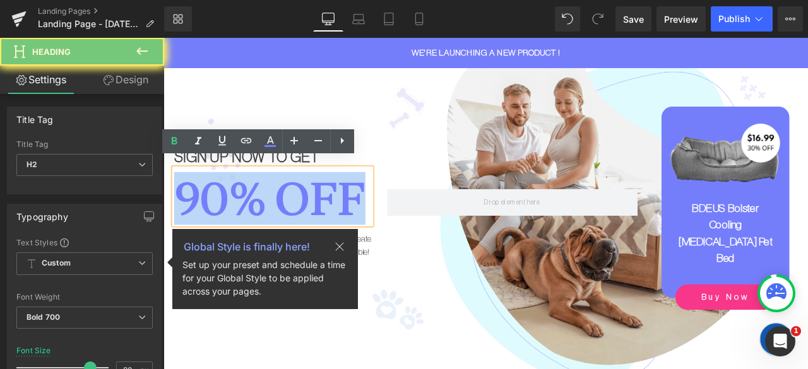
click at [288, 208] on h2 "90% OFF" at bounding box center [292, 228] width 233 height 61
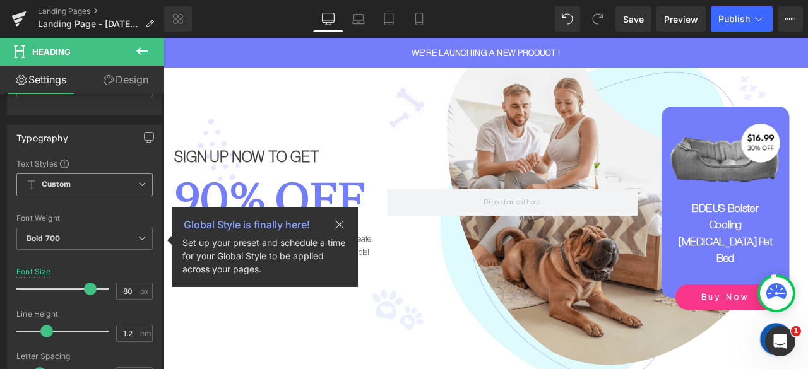
scroll to position [0, 0]
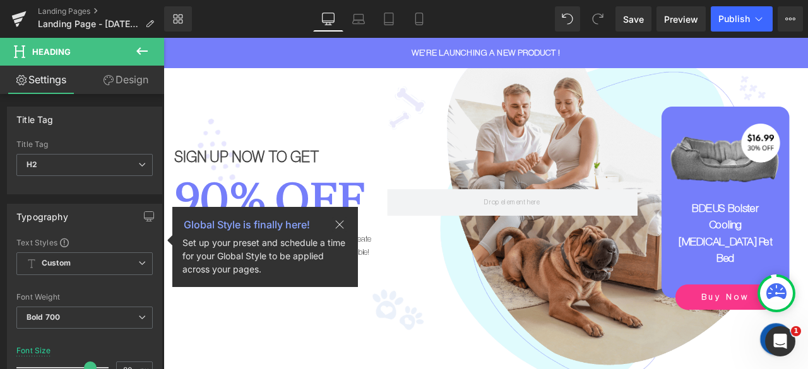
click at [269, 175] on span "Text Block" at bounding box center [286, 179] width 39 height 15
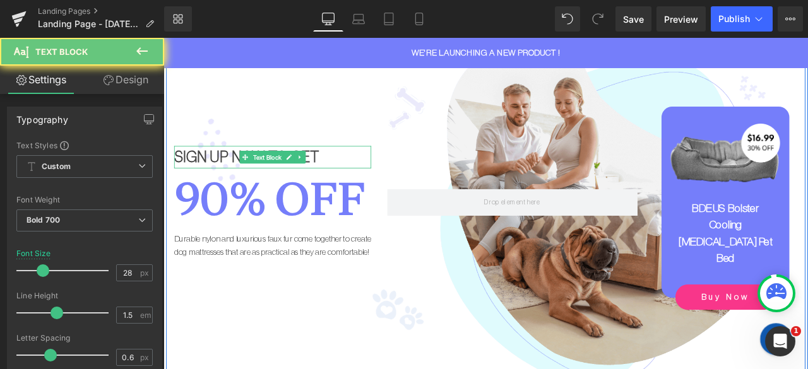
click at [269, 175] on span "Text Block" at bounding box center [286, 179] width 39 height 15
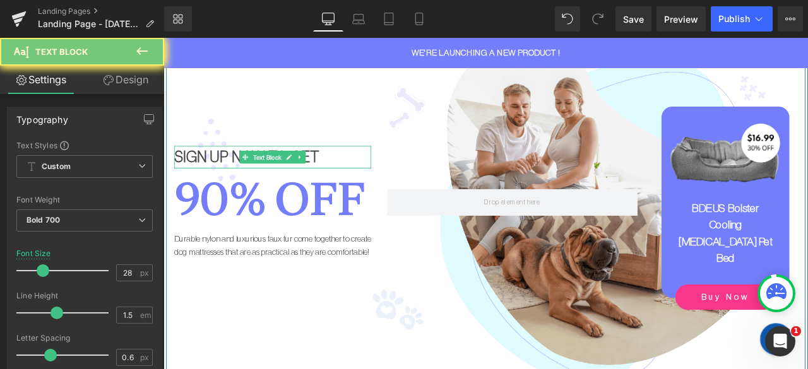
click at [351, 166] on div "SIGN UP NOW TO GET" at bounding box center [292, 179] width 233 height 26
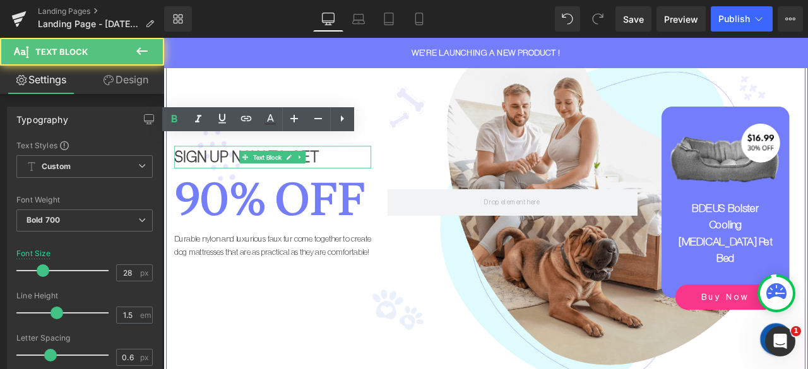
click at [351, 166] on div "SIGN UP NOW TO GET" at bounding box center [292, 179] width 233 height 26
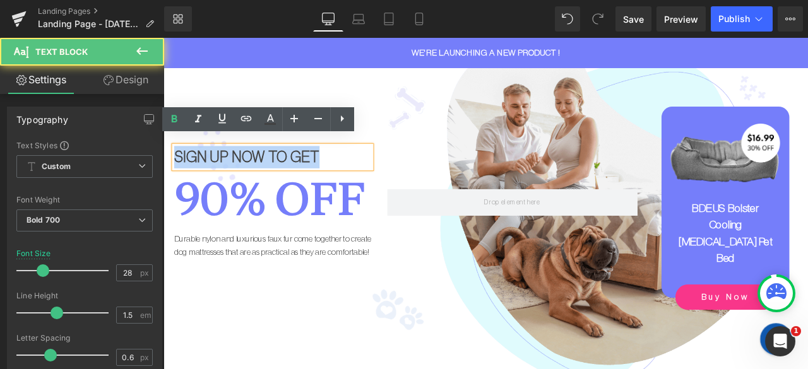
click at [351, 166] on div "SIGN UP NOW TO GET" at bounding box center [292, 179] width 233 height 26
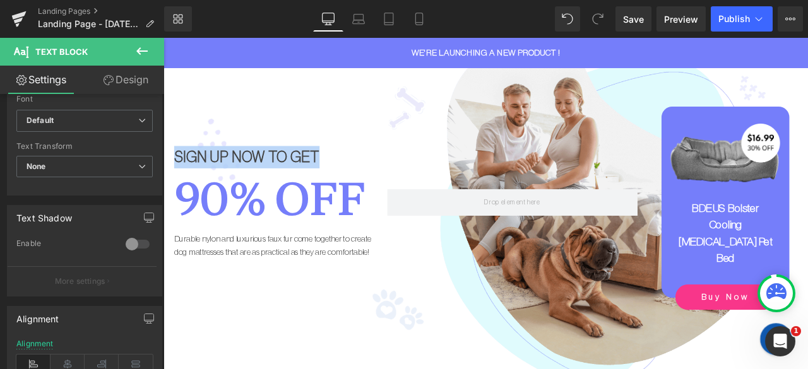
scroll to position [315, 0]
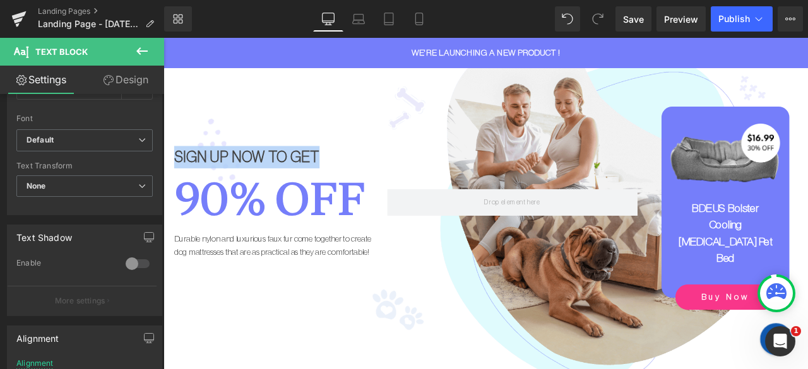
click at [575, 179] on div at bounding box center [576, 232] width 315 height 226
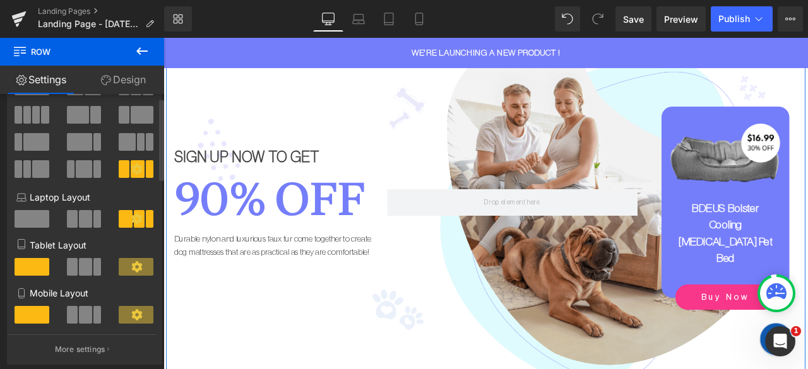
scroll to position [0, 0]
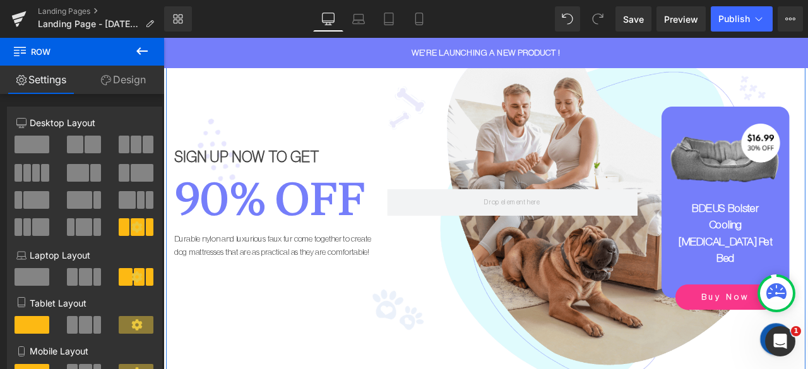
click at [112, 83] on link "Design" at bounding box center [123, 80] width 82 height 28
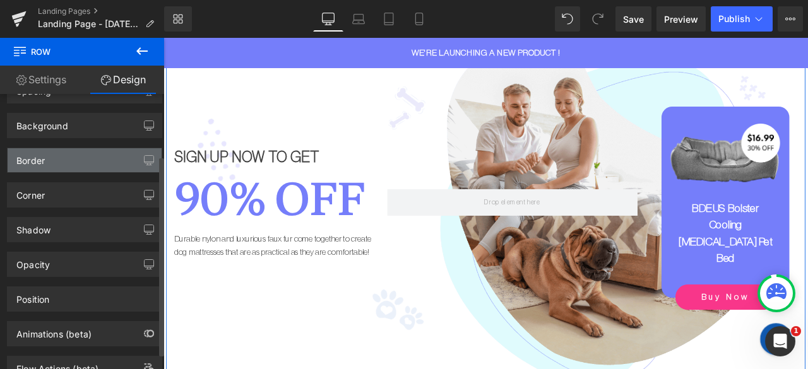
scroll to position [106, 0]
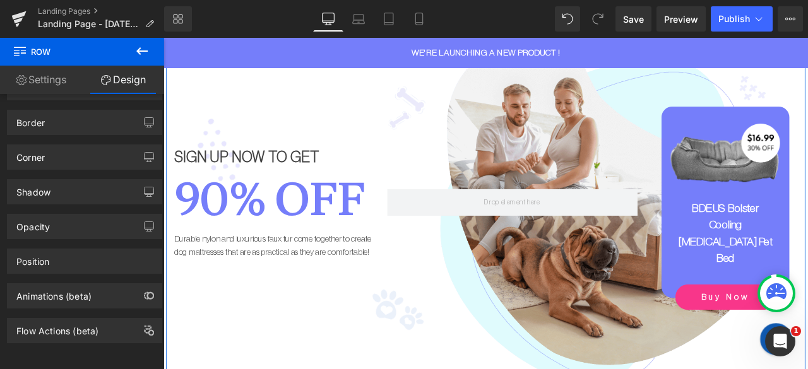
click at [45, 76] on link "Settings" at bounding box center [41, 80] width 82 height 28
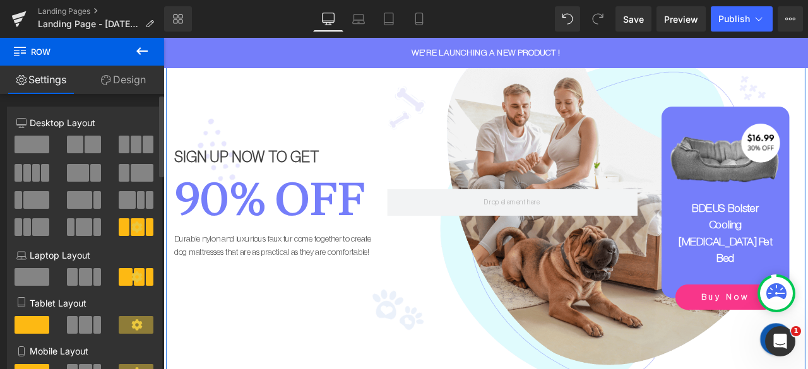
click at [30, 144] on span at bounding box center [32, 145] width 35 height 18
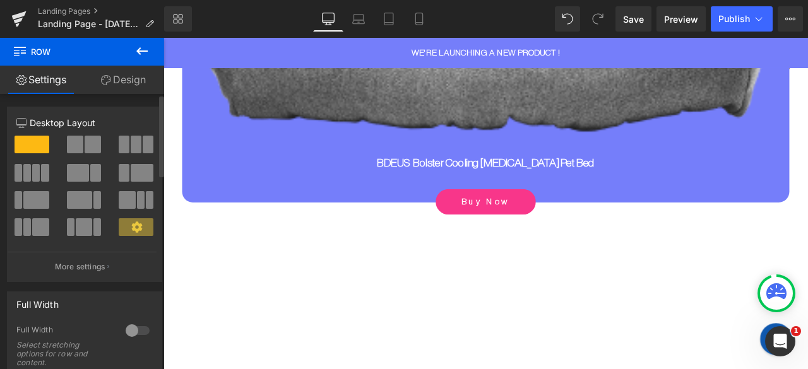
scroll to position [568, 0]
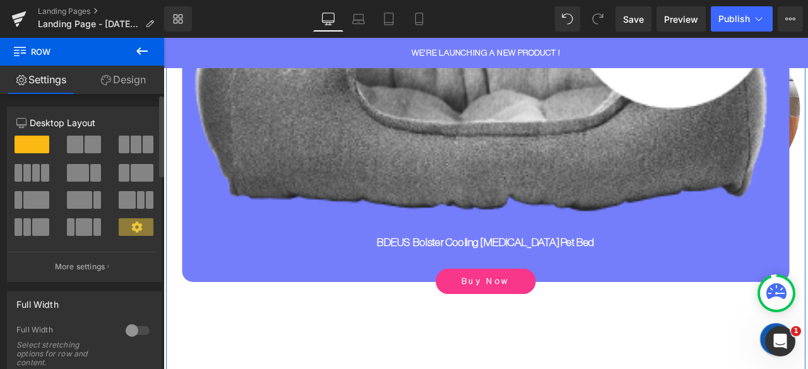
click at [68, 144] on span at bounding box center [75, 145] width 16 height 18
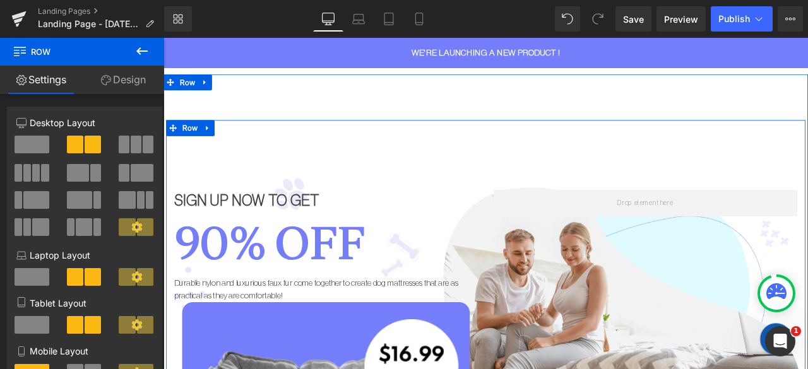
scroll to position [0, 0]
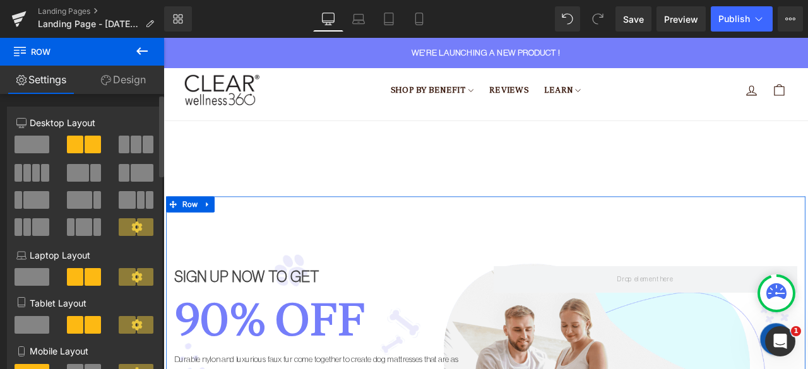
click at [125, 139] on span at bounding box center [124, 145] width 11 height 18
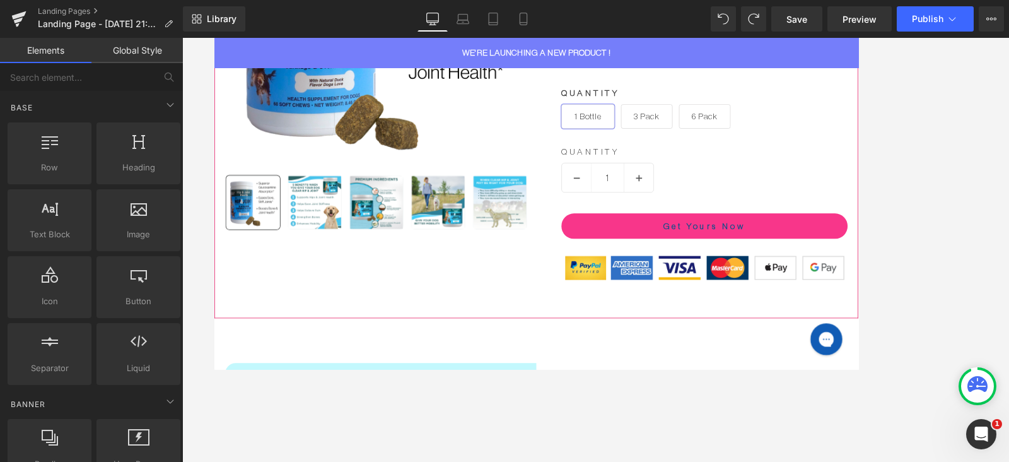
scroll to position [1419, 0]
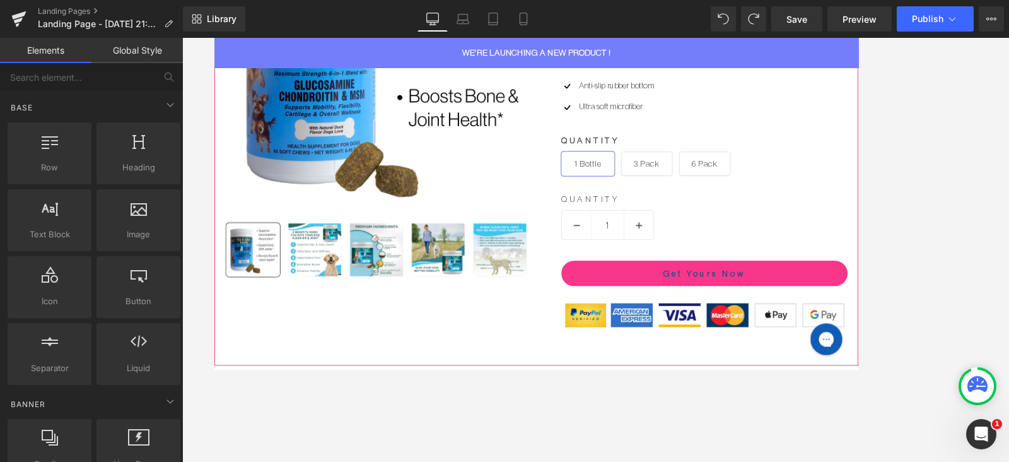
click at [449, 204] on img at bounding box center [406, 67] width 360 height 360
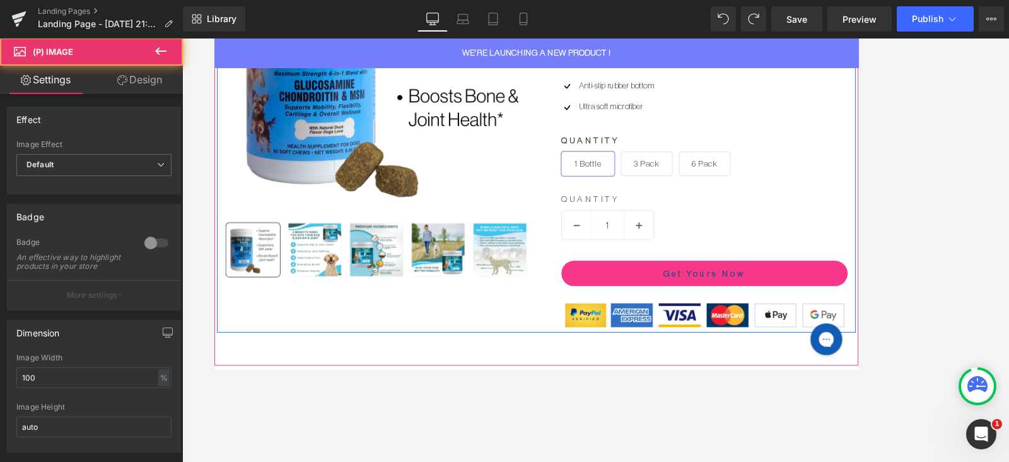
click at [667, 174] on span "1 Bottle" at bounding box center [656, 187] width 63 height 29
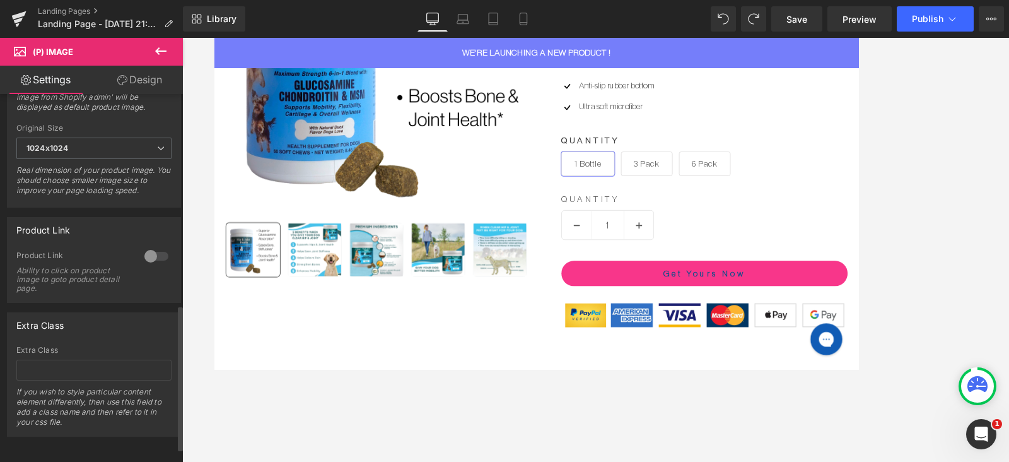
scroll to position [564, 0]
click at [141, 246] on div at bounding box center [156, 256] width 30 height 20
click at [153, 246] on div at bounding box center [156, 256] width 30 height 20
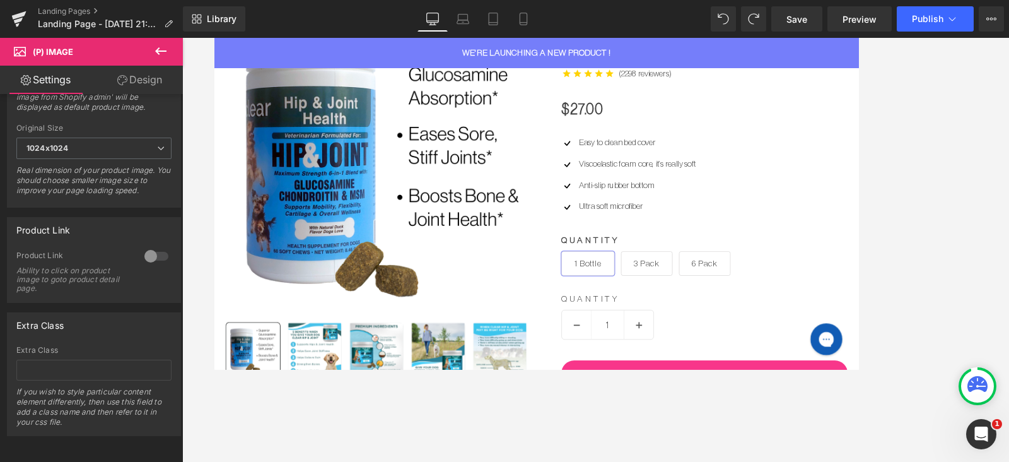
scroll to position [1182, 0]
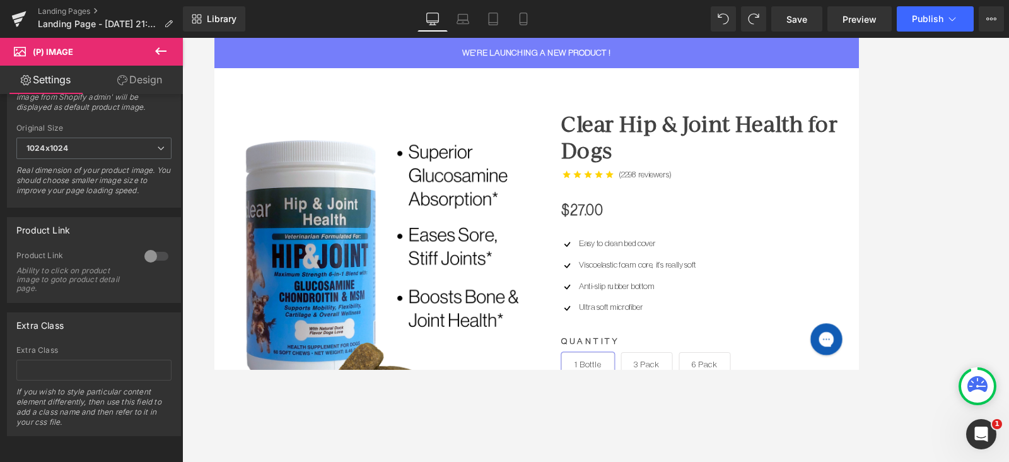
click at [692, 169] on link "Clear Hip & Joint Health for Dogs" at bounding box center [794, 155] width 339 height 62
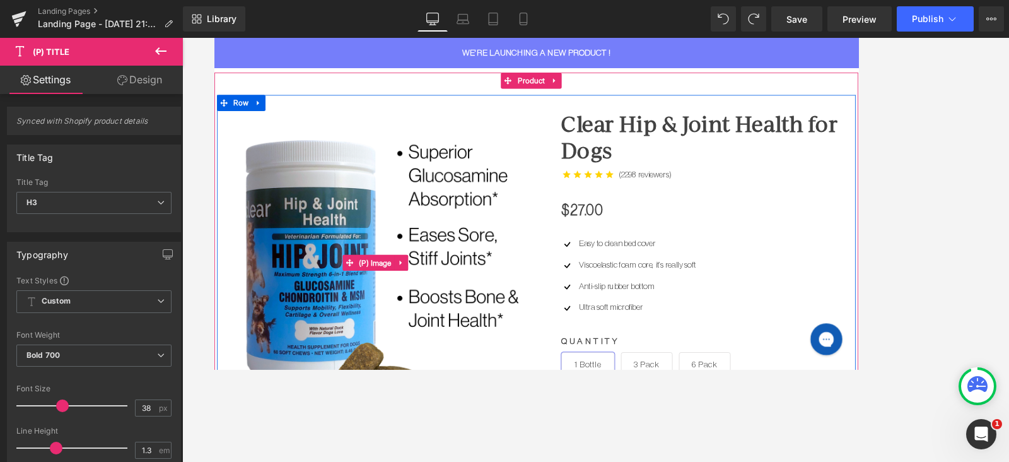
click at [455, 199] on img at bounding box center [406, 304] width 360 height 360
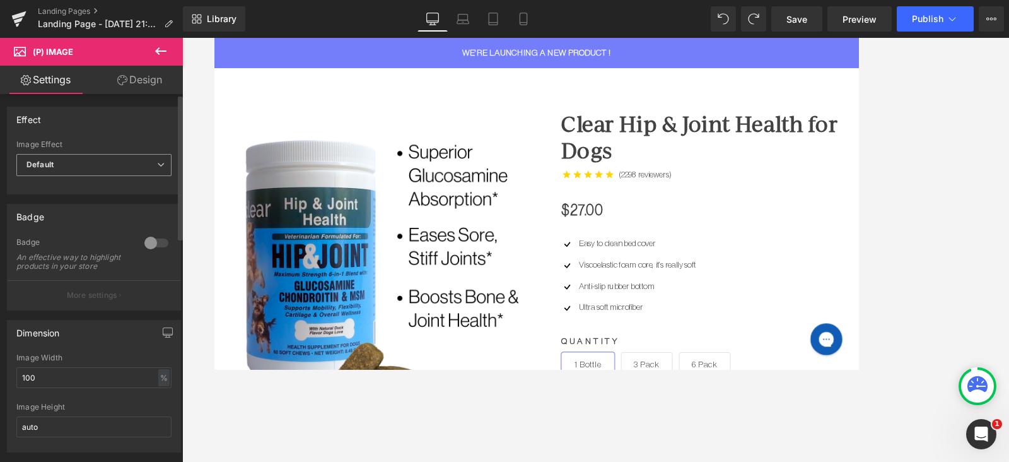
click at [82, 165] on span "Default" at bounding box center [93, 165] width 155 height 22
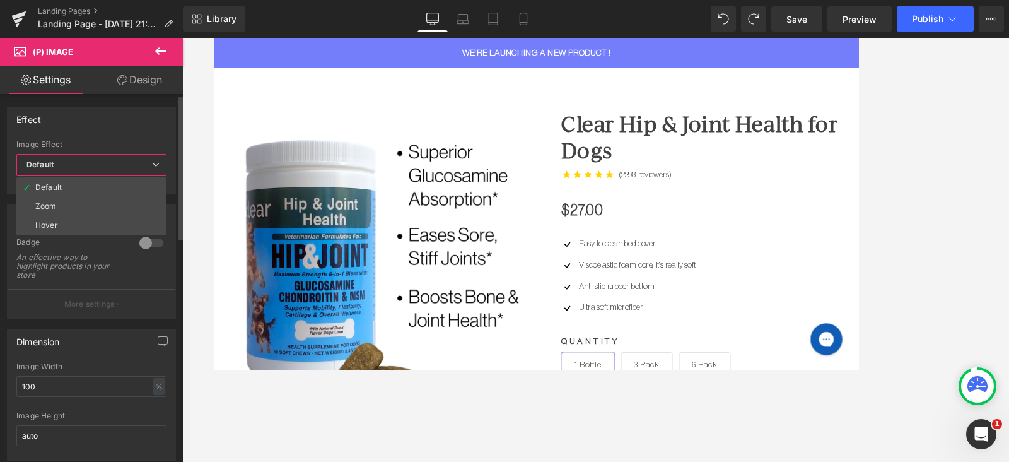
click at [82, 165] on span "Default" at bounding box center [91, 165] width 150 height 22
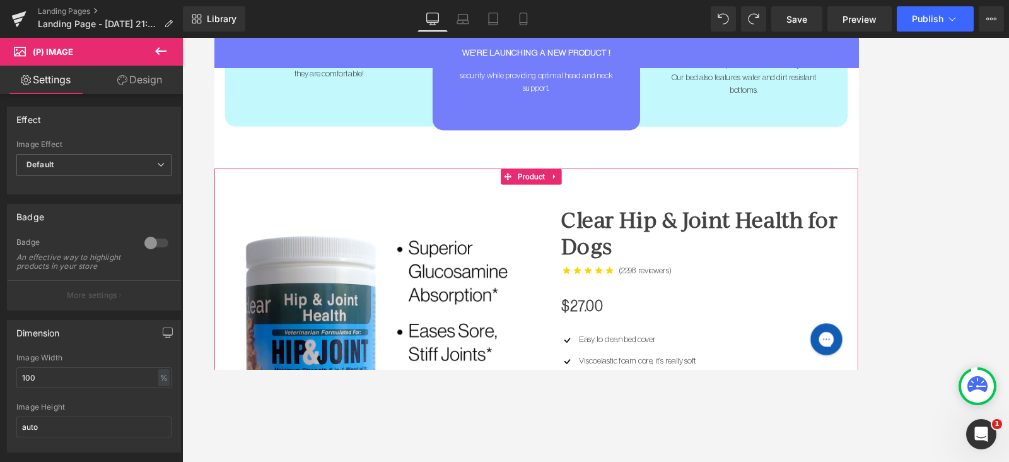
scroll to position [1103, 0]
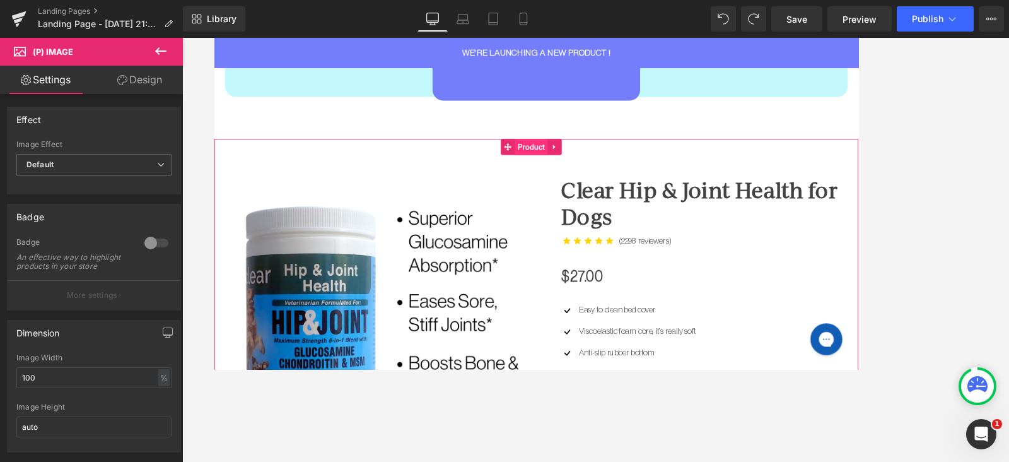
click at [573, 173] on span "Product" at bounding box center [589, 167] width 38 height 19
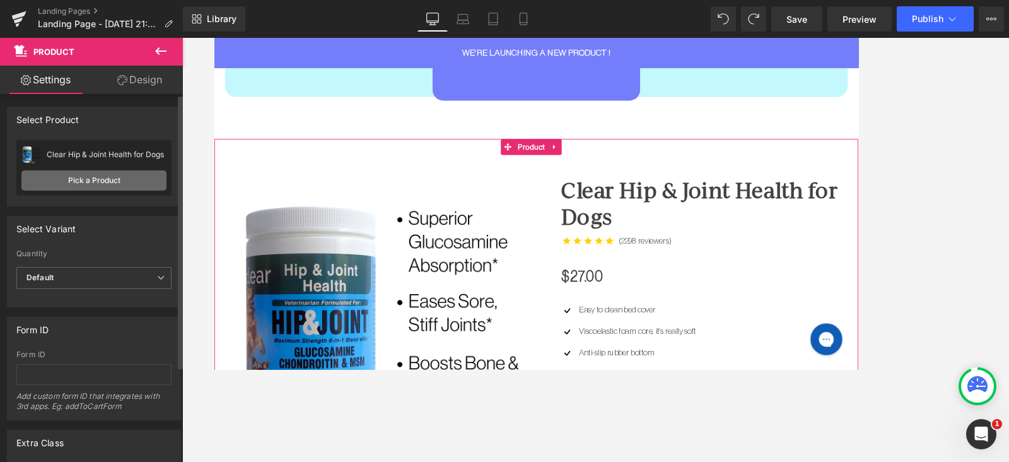
click at [129, 180] on link "Pick a Product" at bounding box center [93, 180] width 145 height 20
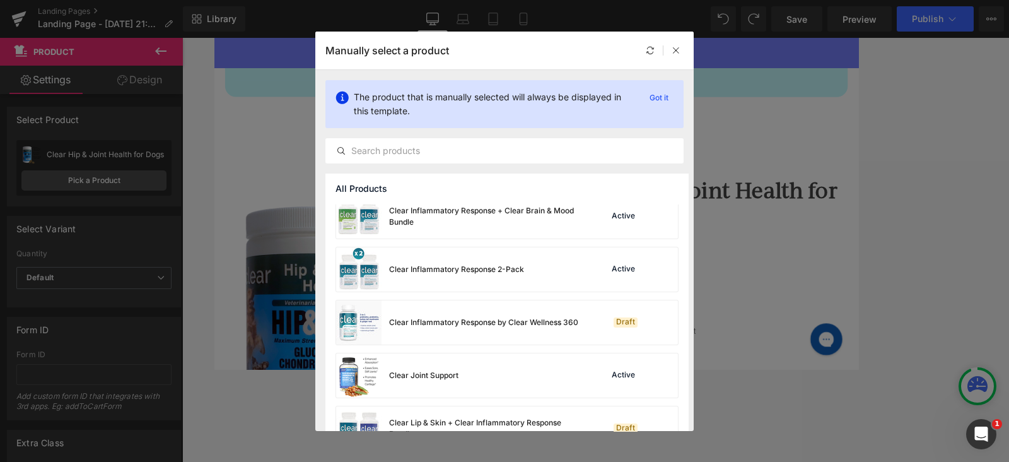
scroll to position [1573, 0]
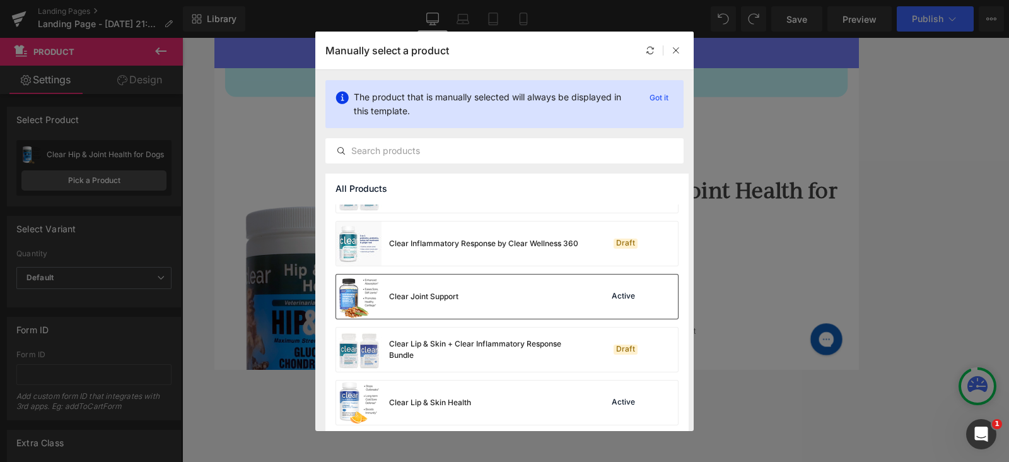
click at [458, 300] on div "Clear Joint Support" at bounding box center [423, 296] width 69 height 11
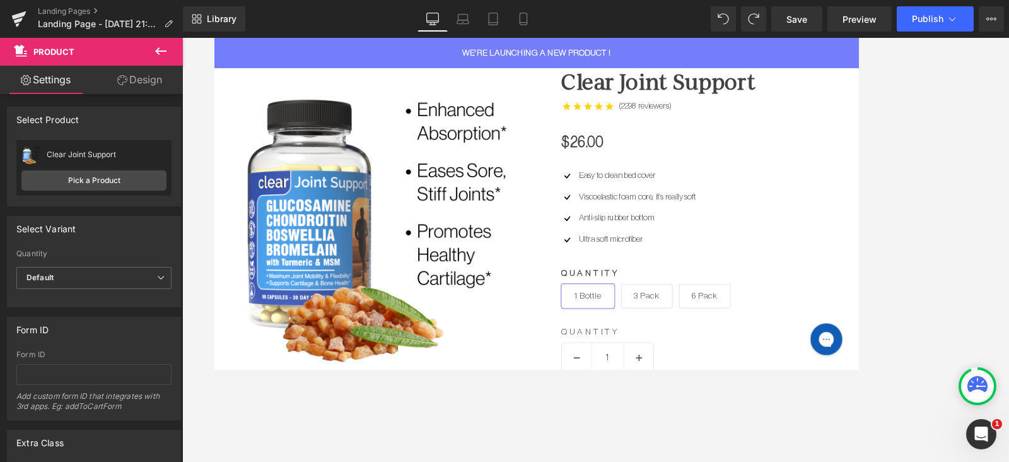
scroll to position [1341, 0]
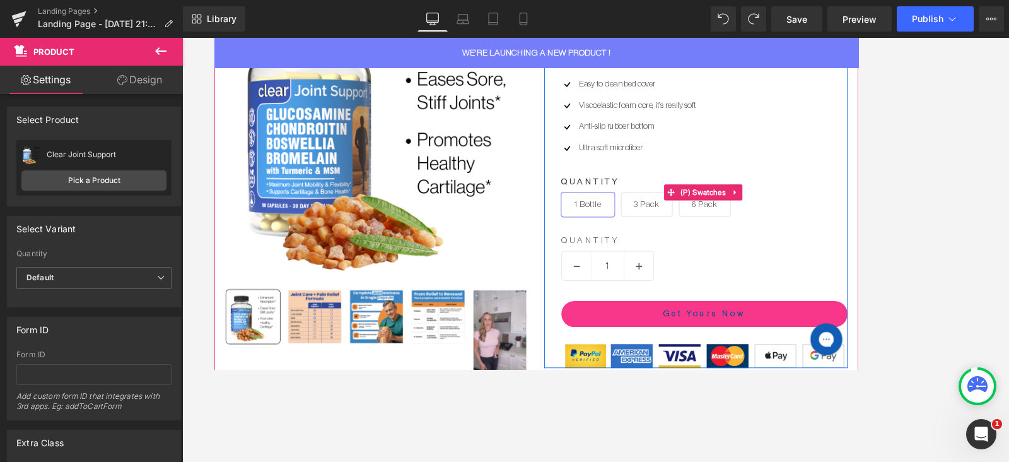
click at [715, 226] on span "3 Pack" at bounding box center [727, 235] width 30 height 28
click at [780, 246] on span "6 Pack" at bounding box center [795, 235] width 30 height 28
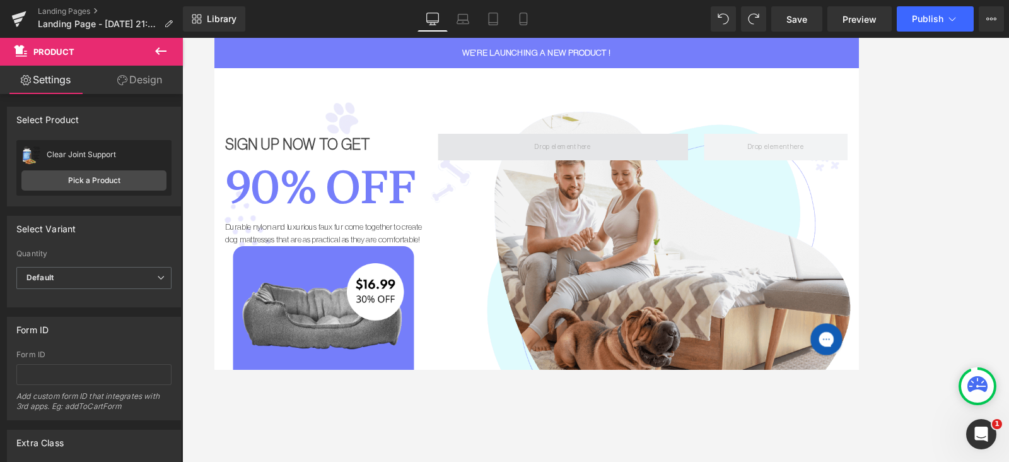
scroll to position [0, 0]
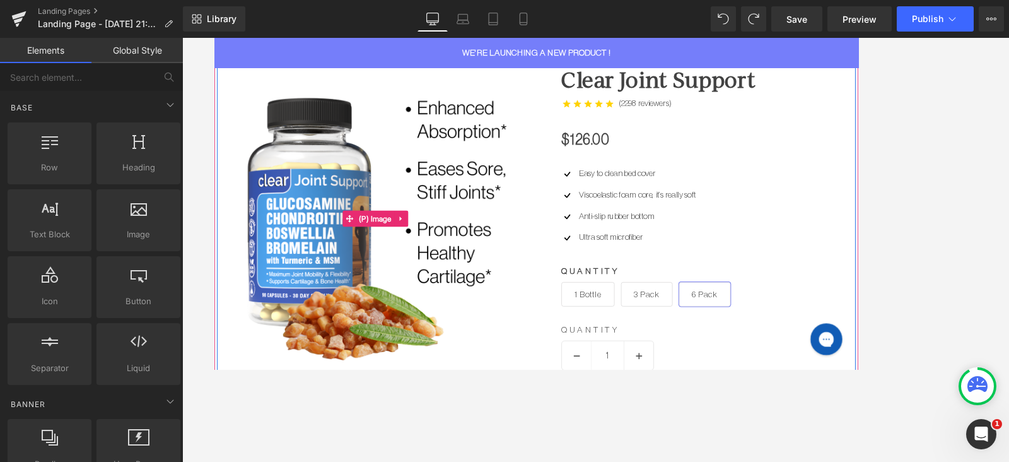
scroll to position [473, 0]
